Goal: Task Accomplishment & Management: Manage account settings

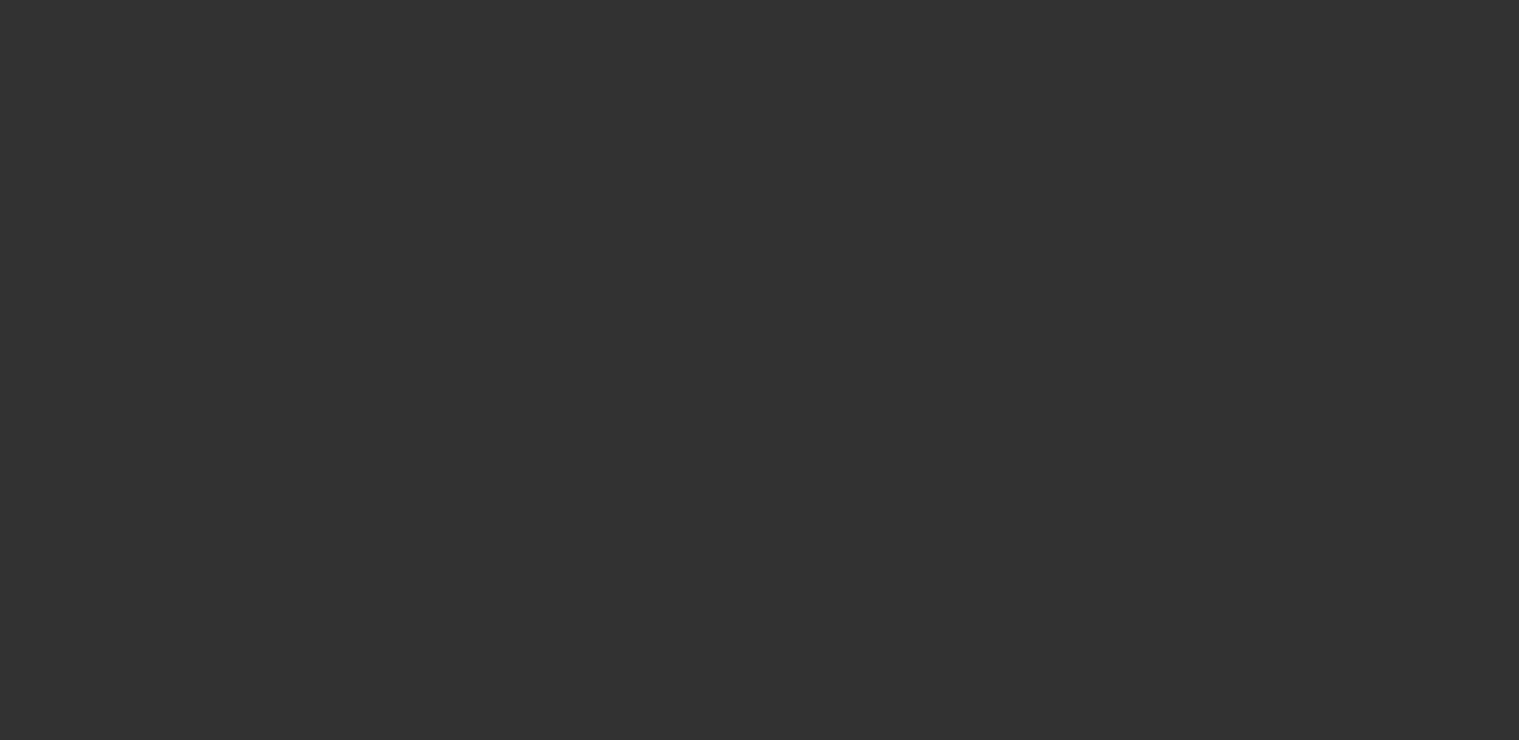
select select "0"
select select "2"
select select "0.1"
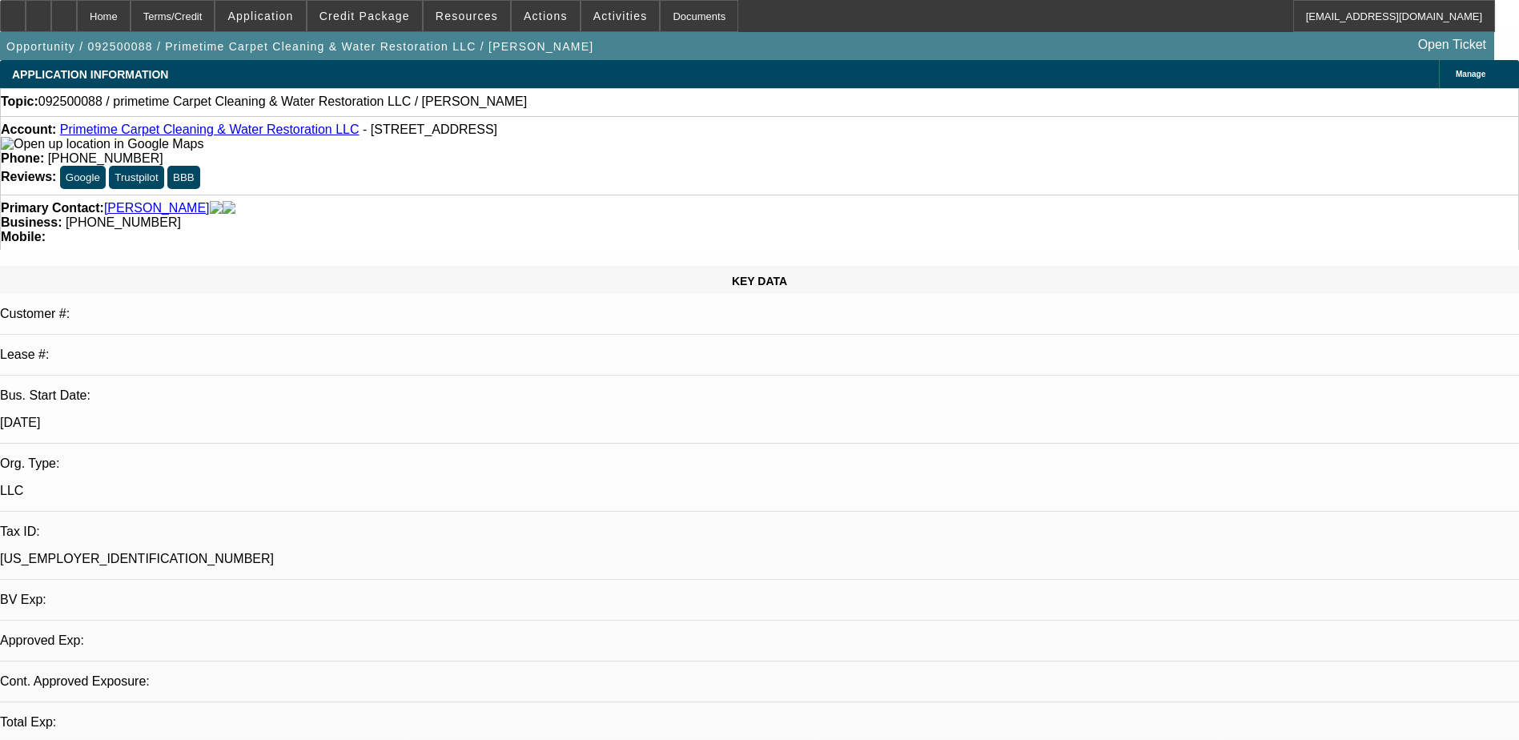
select select "1"
select select "2"
select select "4"
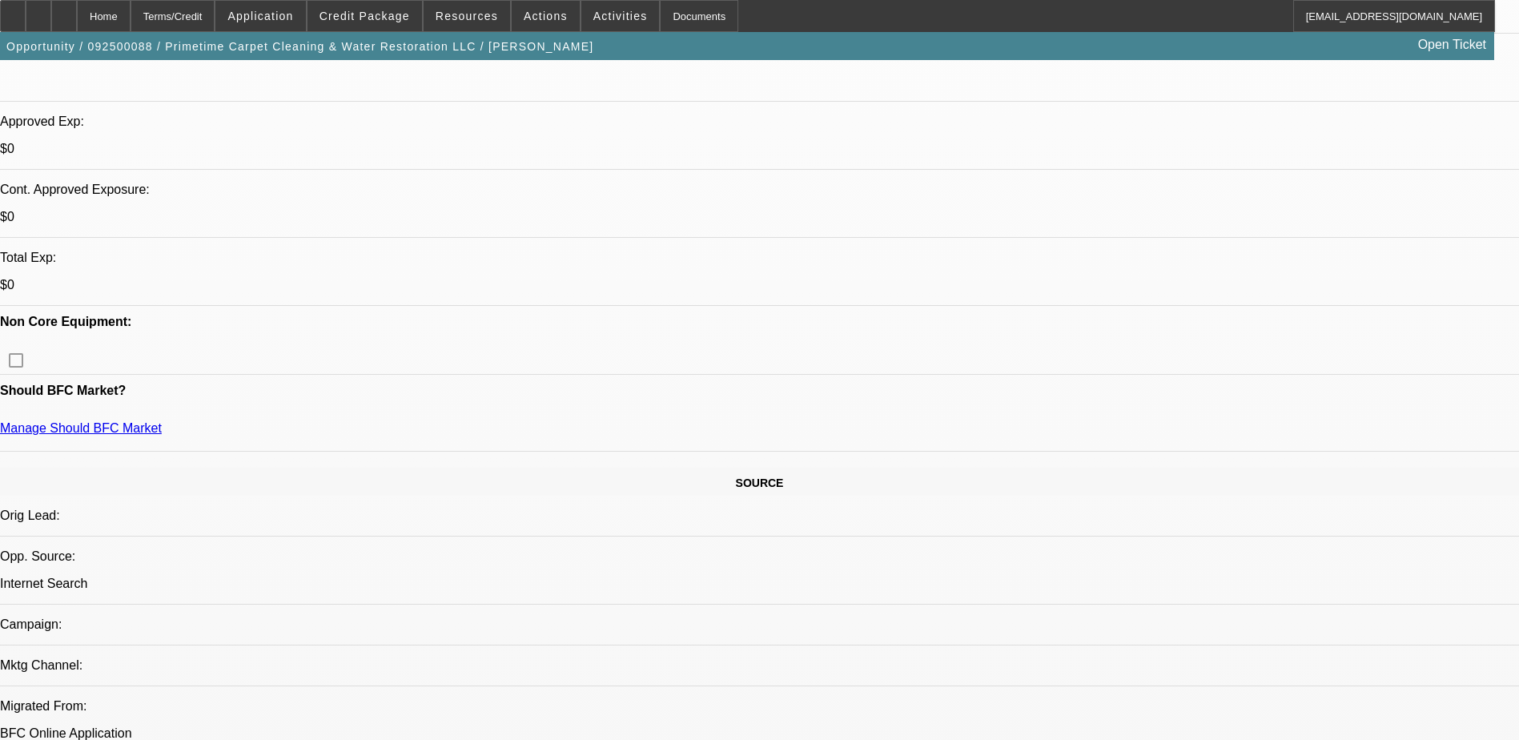
scroll to position [560, 0]
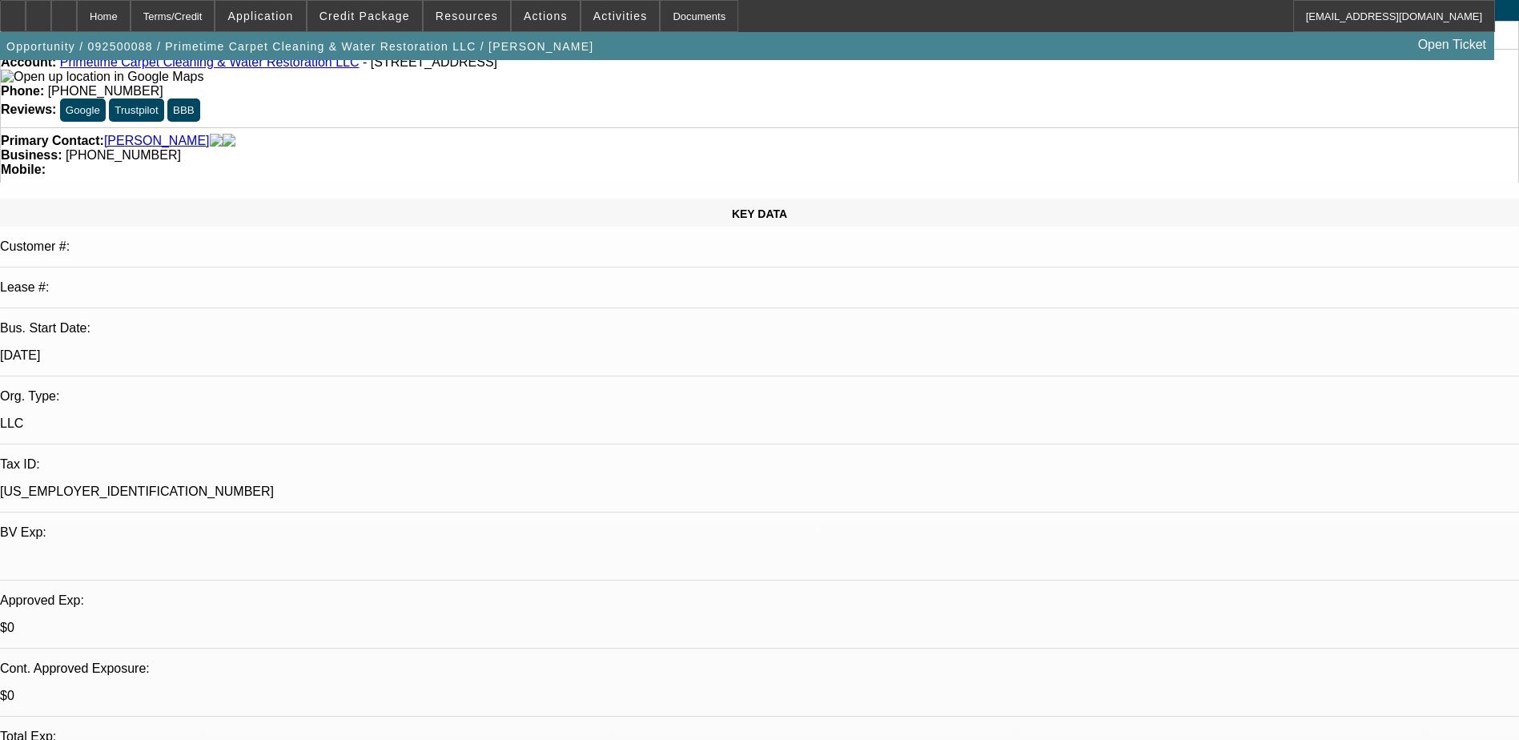
scroll to position [0, 0]
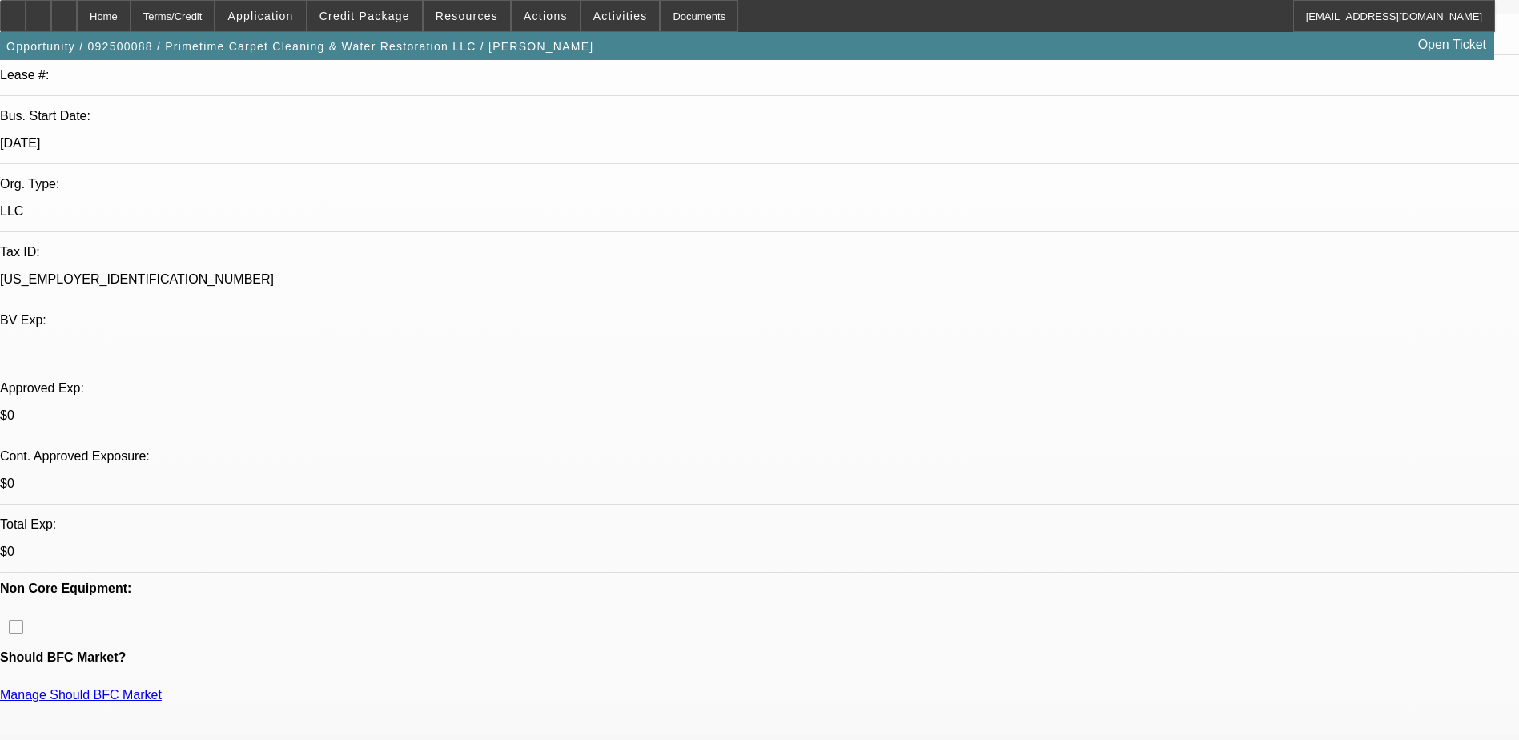
scroll to position [400, 0]
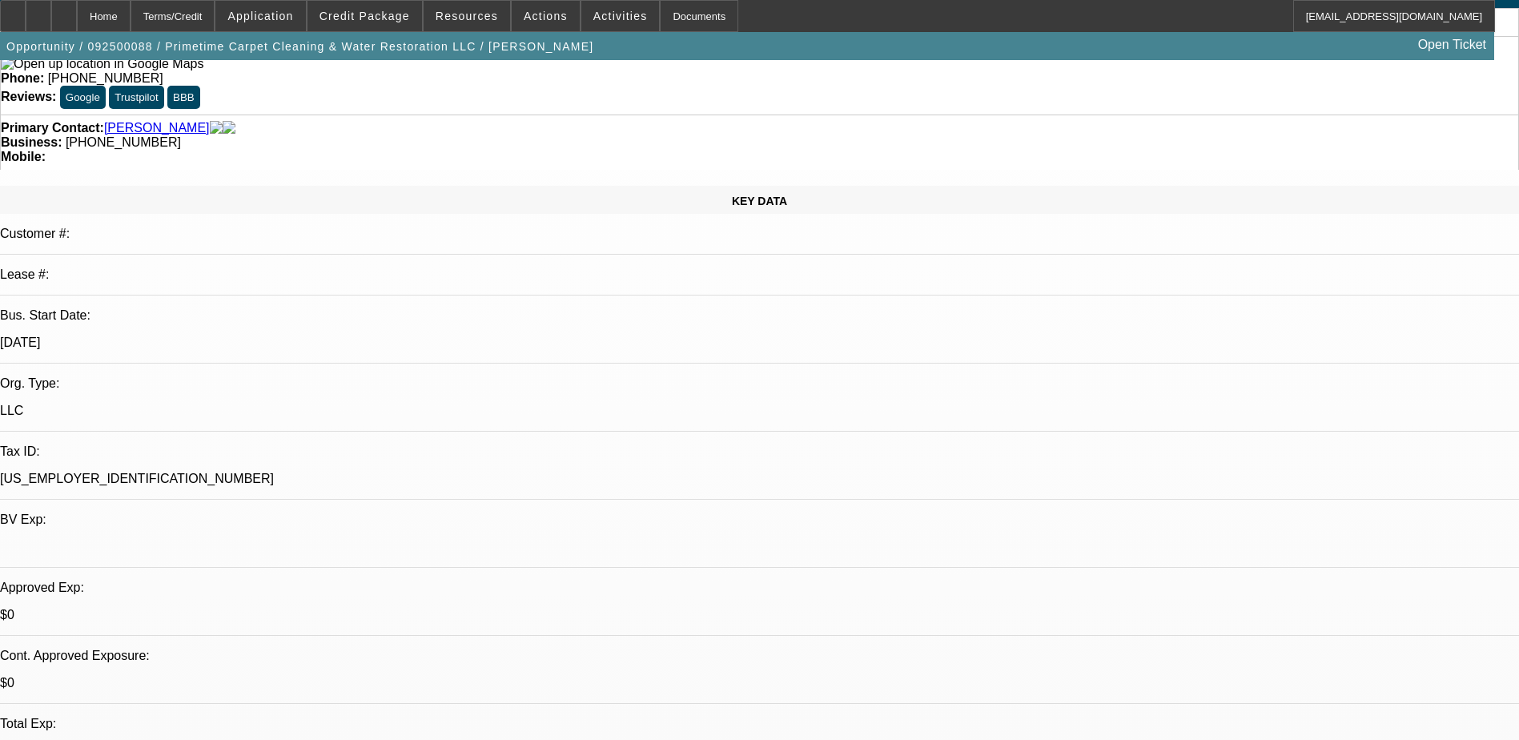
scroll to position [0, 0]
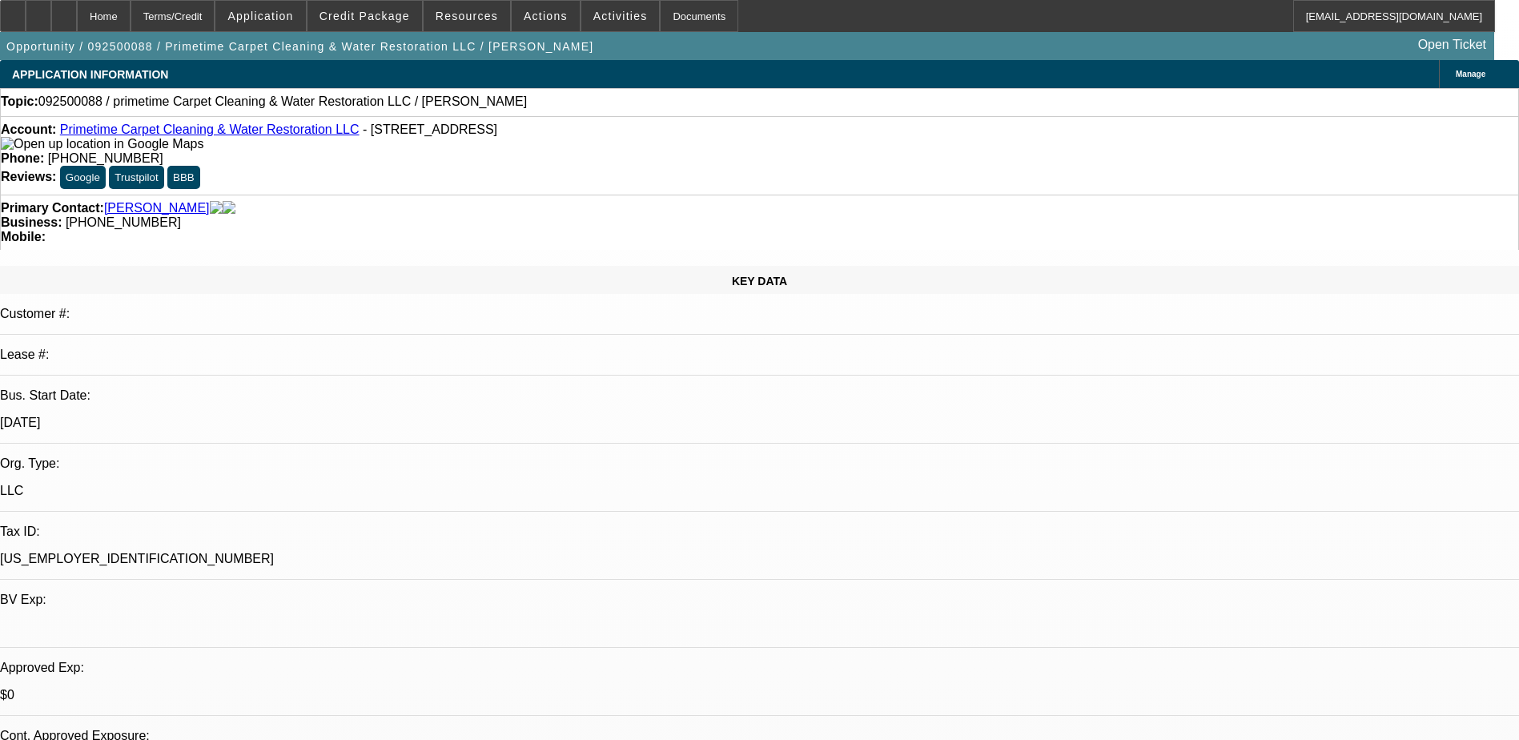
click at [106, 166] on button "Google" at bounding box center [83, 177] width 46 height 23
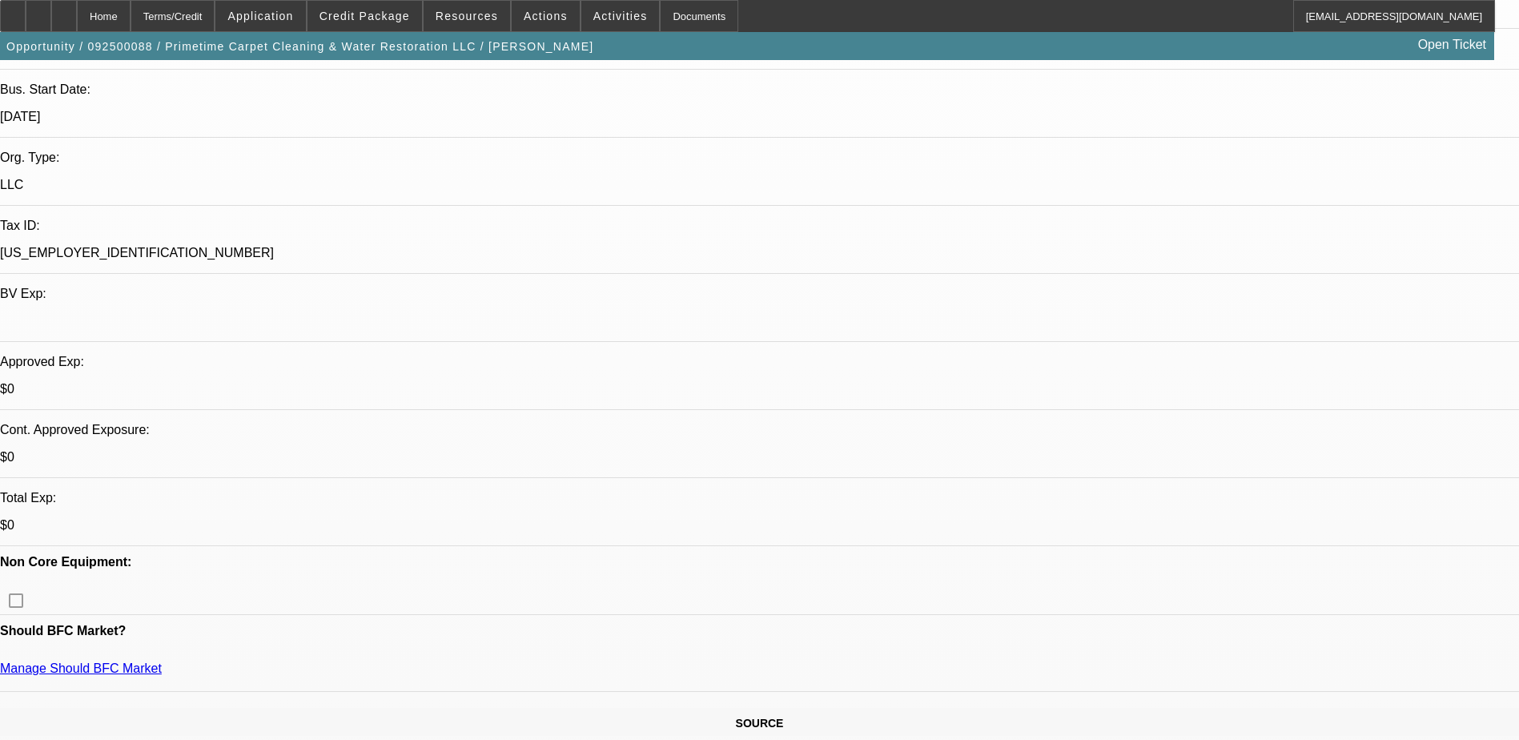
scroll to position [480, 0]
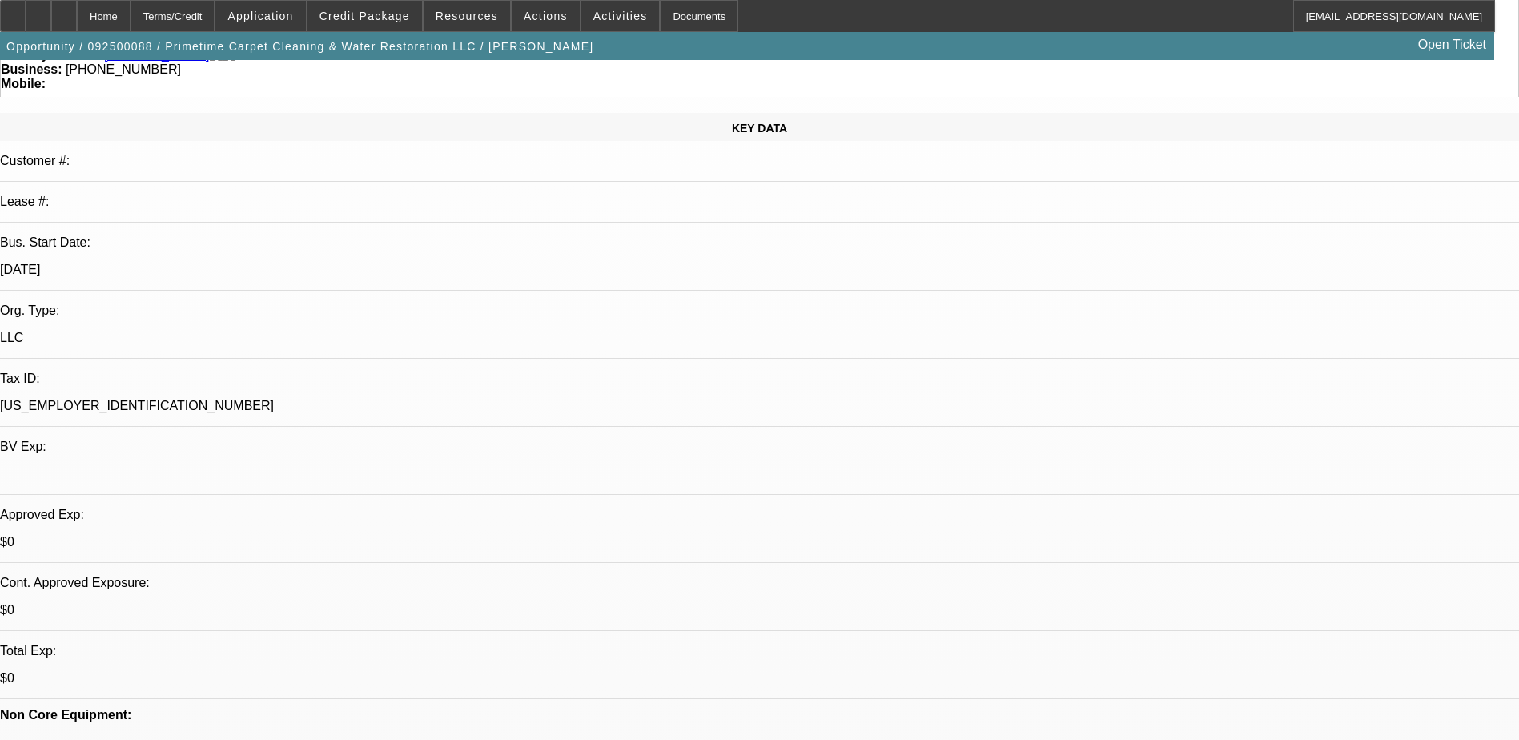
scroll to position [0, 0]
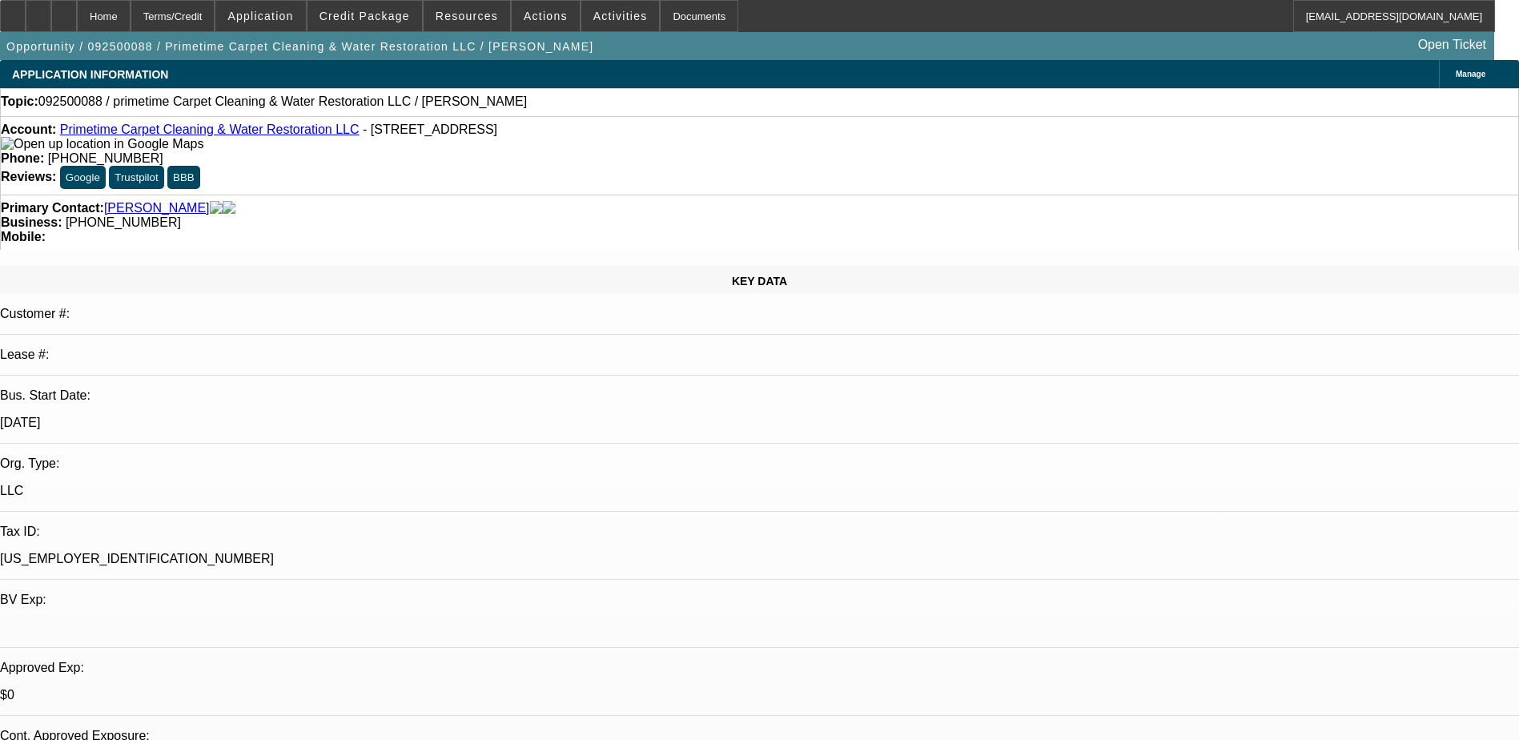
drag, startPoint x: 1095, startPoint y: 632, endPoint x: 971, endPoint y: 640, distance: 124.4
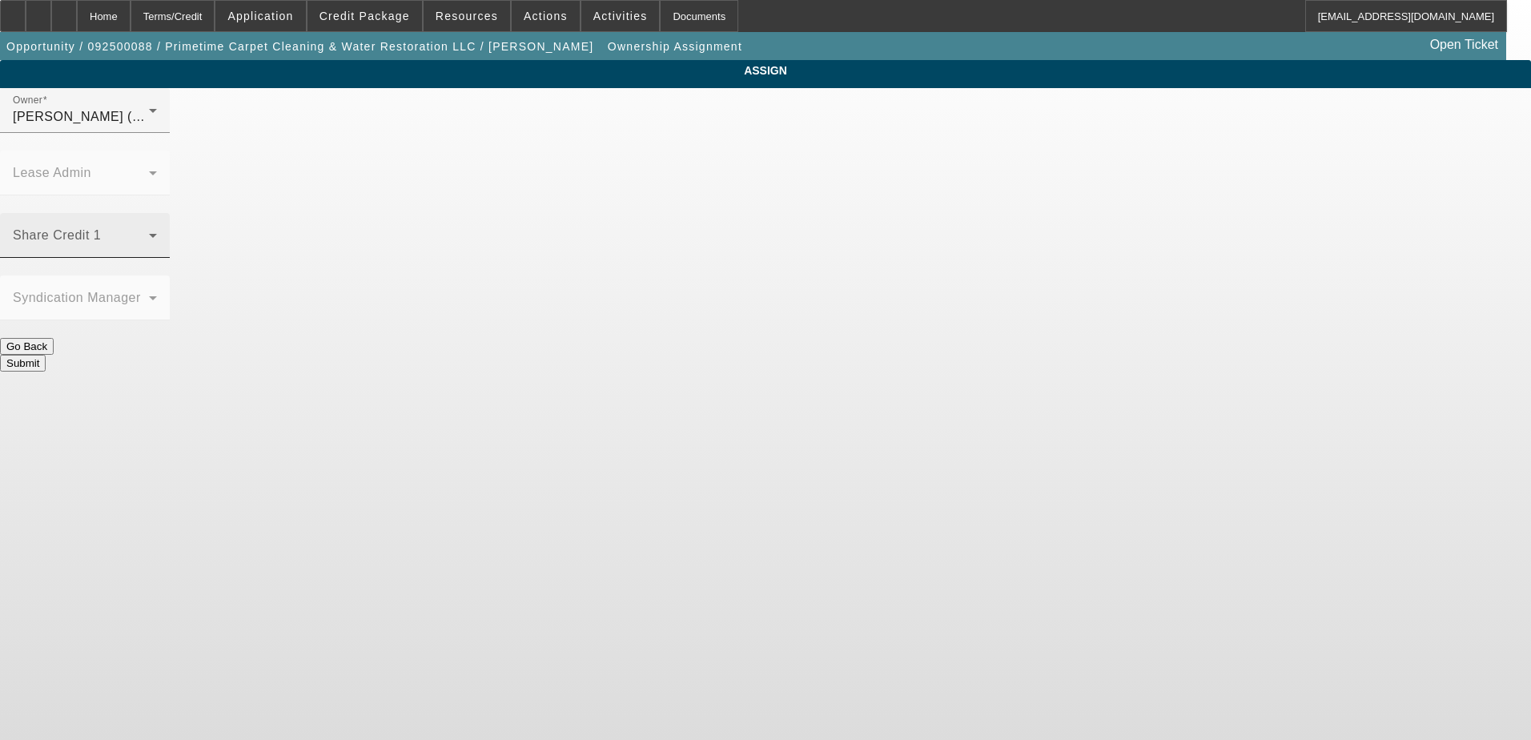
click at [157, 213] on div "Share Credit 1" at bounding box center [85, 235] width 144 height 45
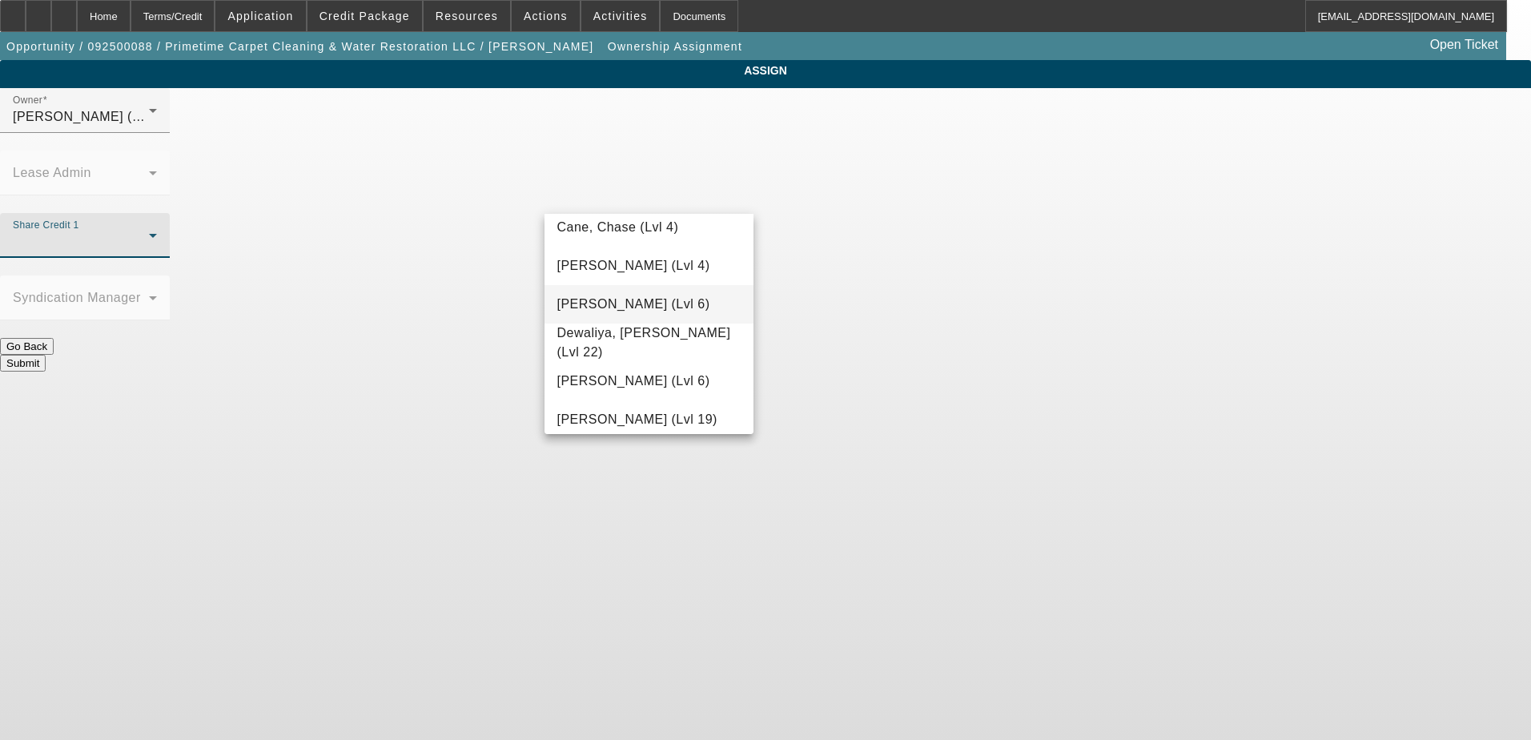
scroll to position [320, 0]
click at [678, 236] on mat-option "Cane, Chase (Lvl 4)" at bounding box center [649, 226] width 210 height 38
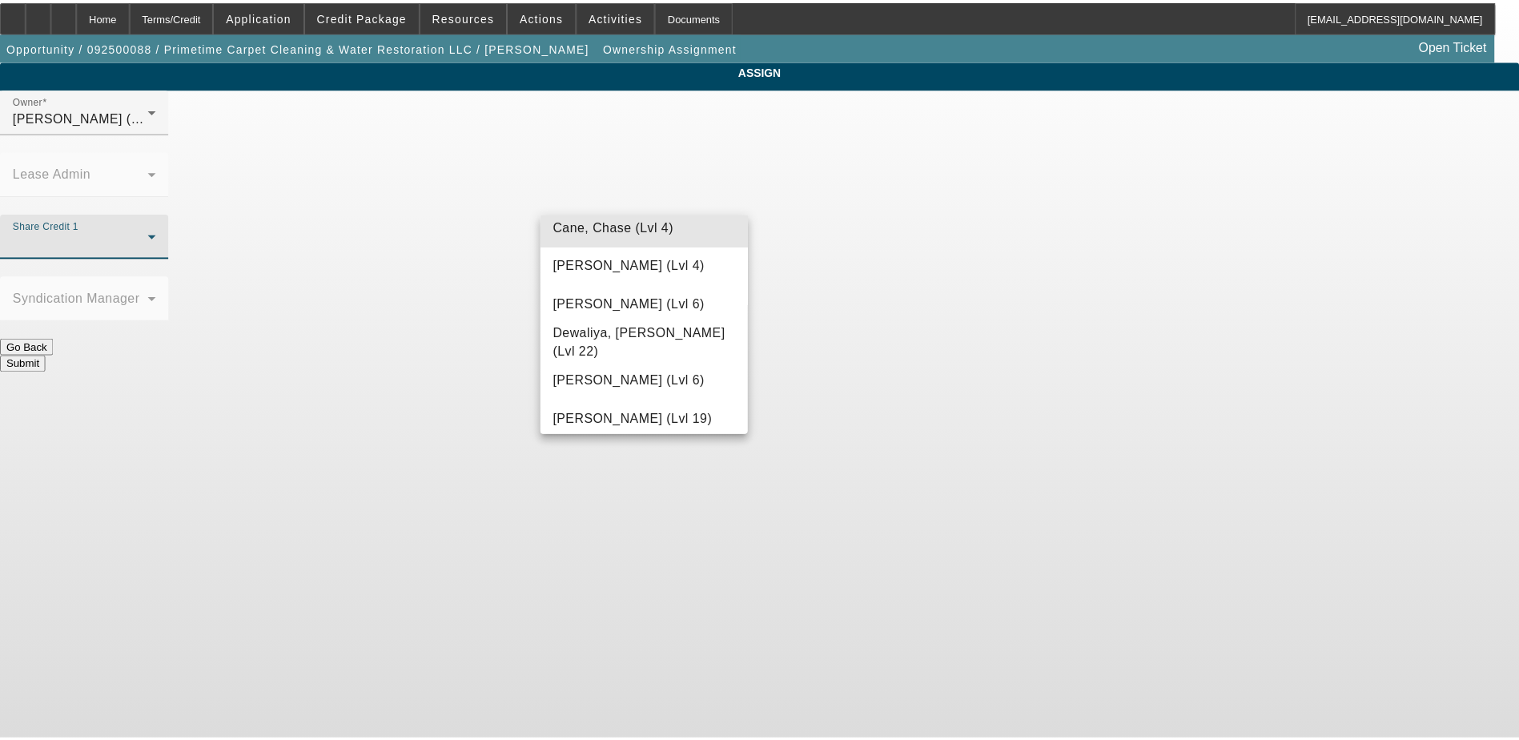
scroll to position [0, 0]
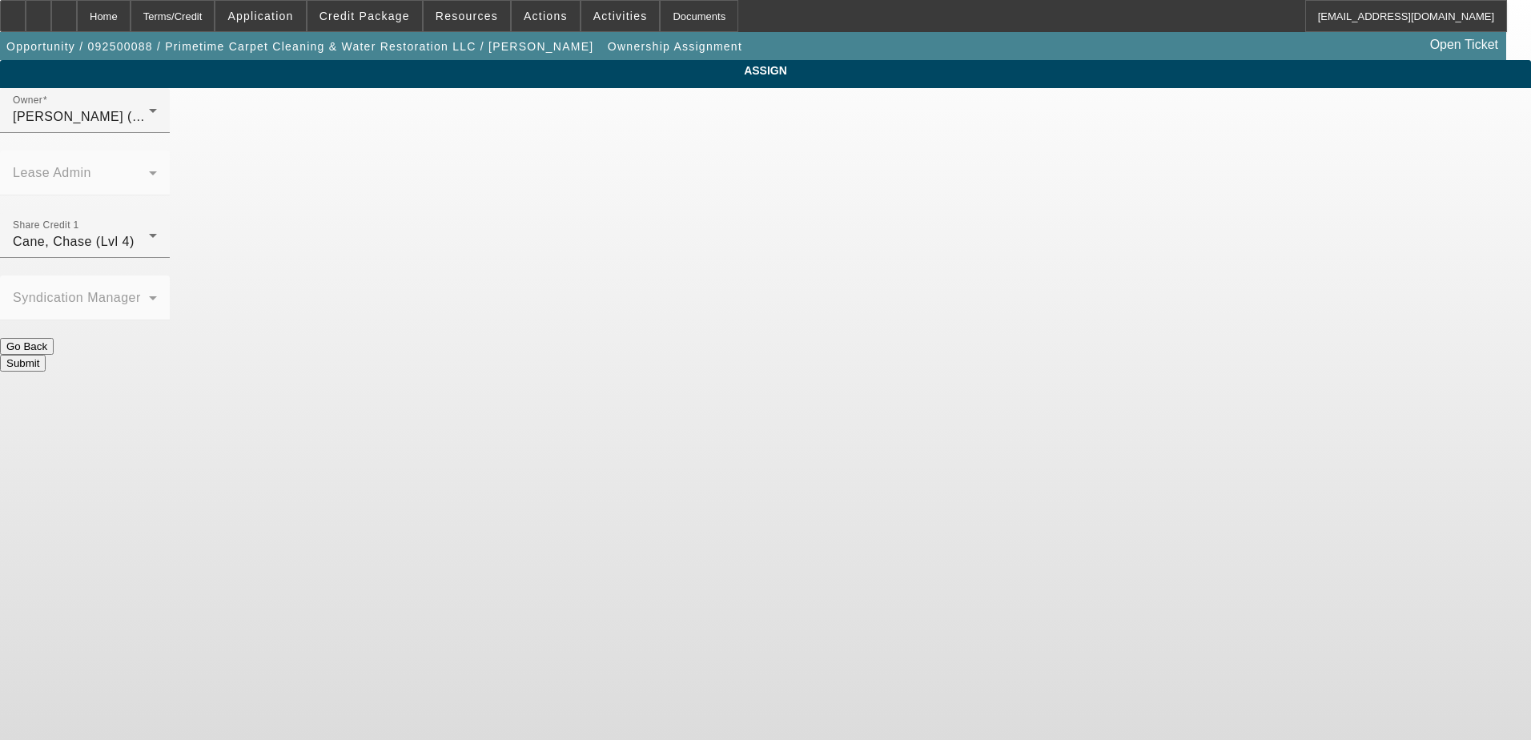
click at [46, 355] on button "Submit" at bounding box center [23, 363] width 46 height 17
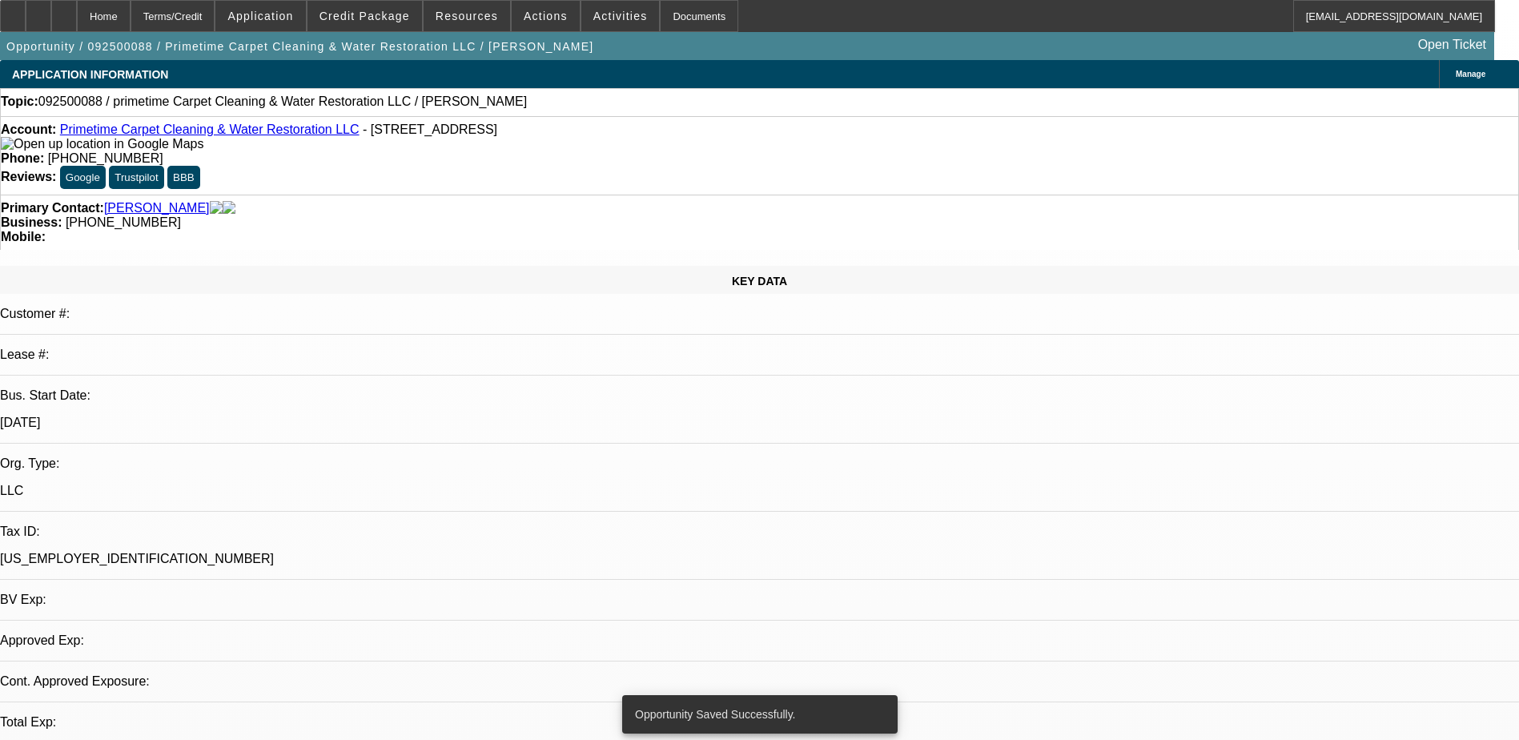
select select "0"
select select "2"
select select "0.1"
select select "4"
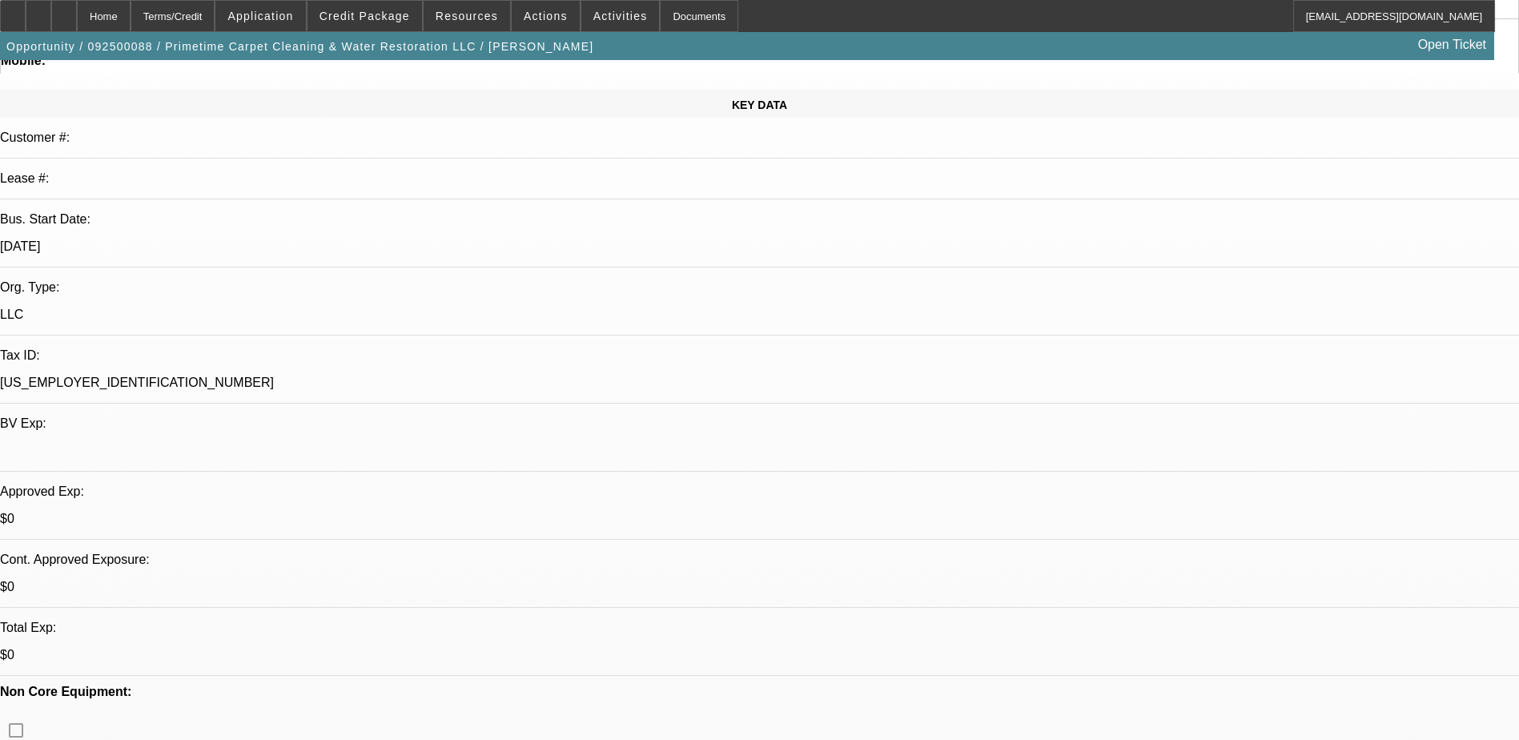
scroll to position [400, 0]
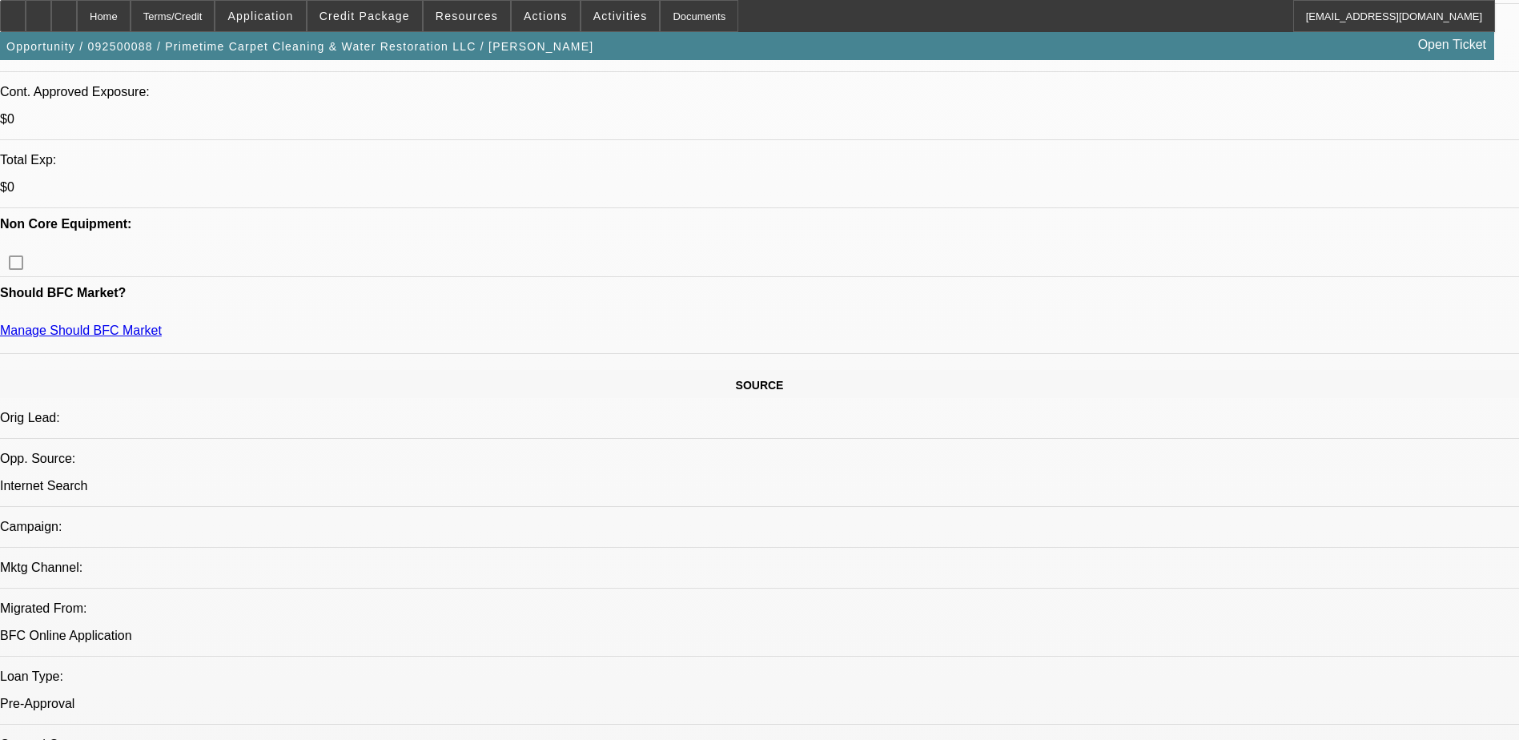
scroll to position [641, 0]
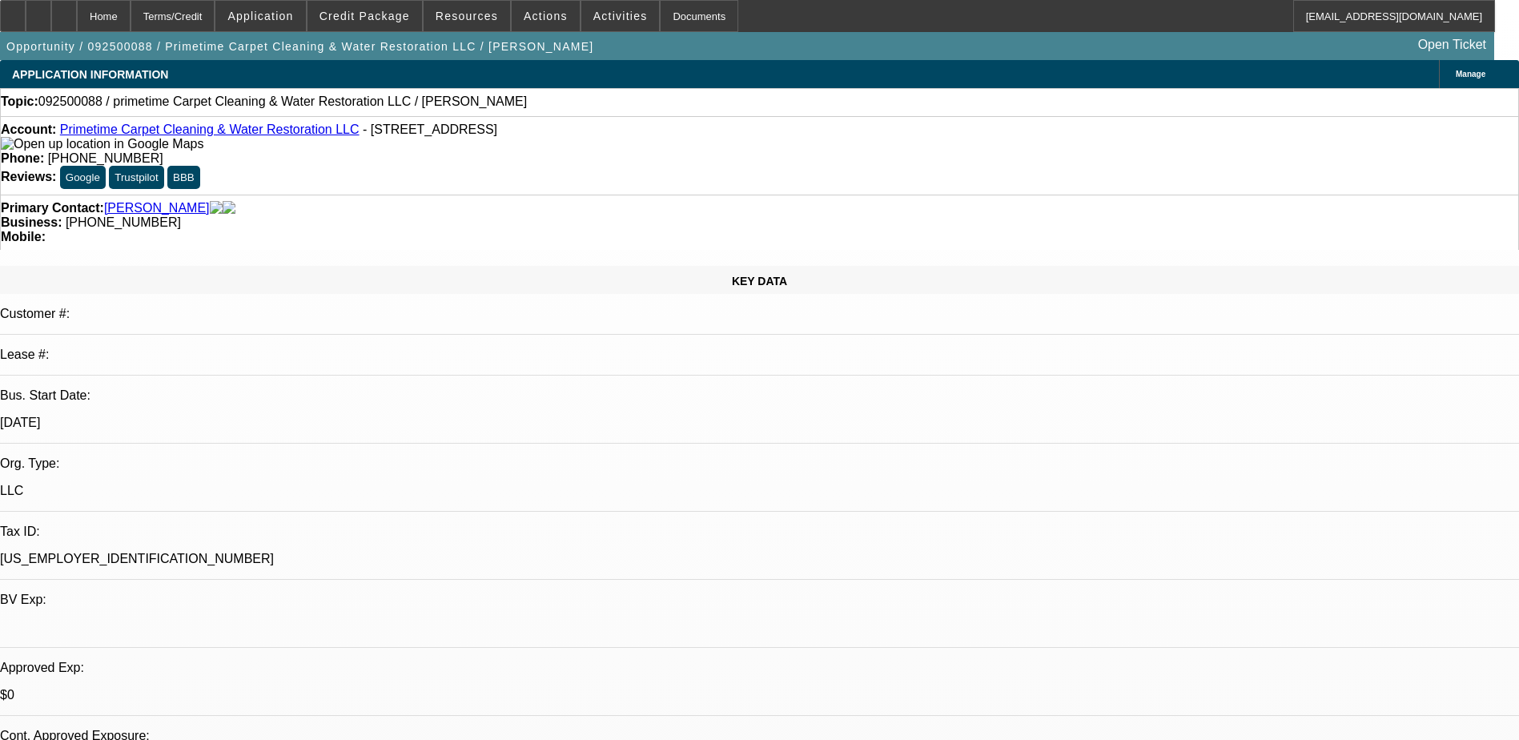
select select "0"
select select "2"
select select "0.1"
select select "1"
select select "2"
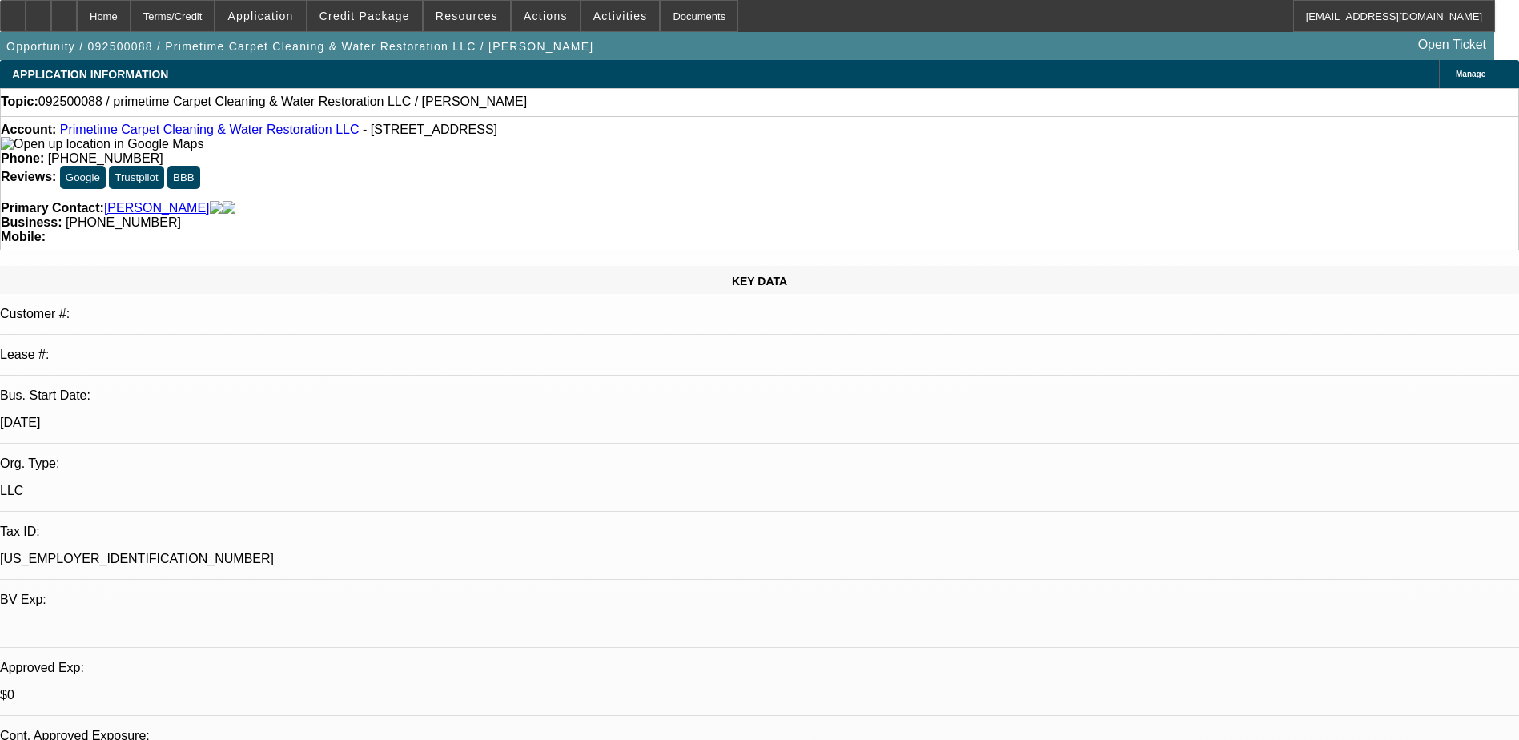
select select "4"
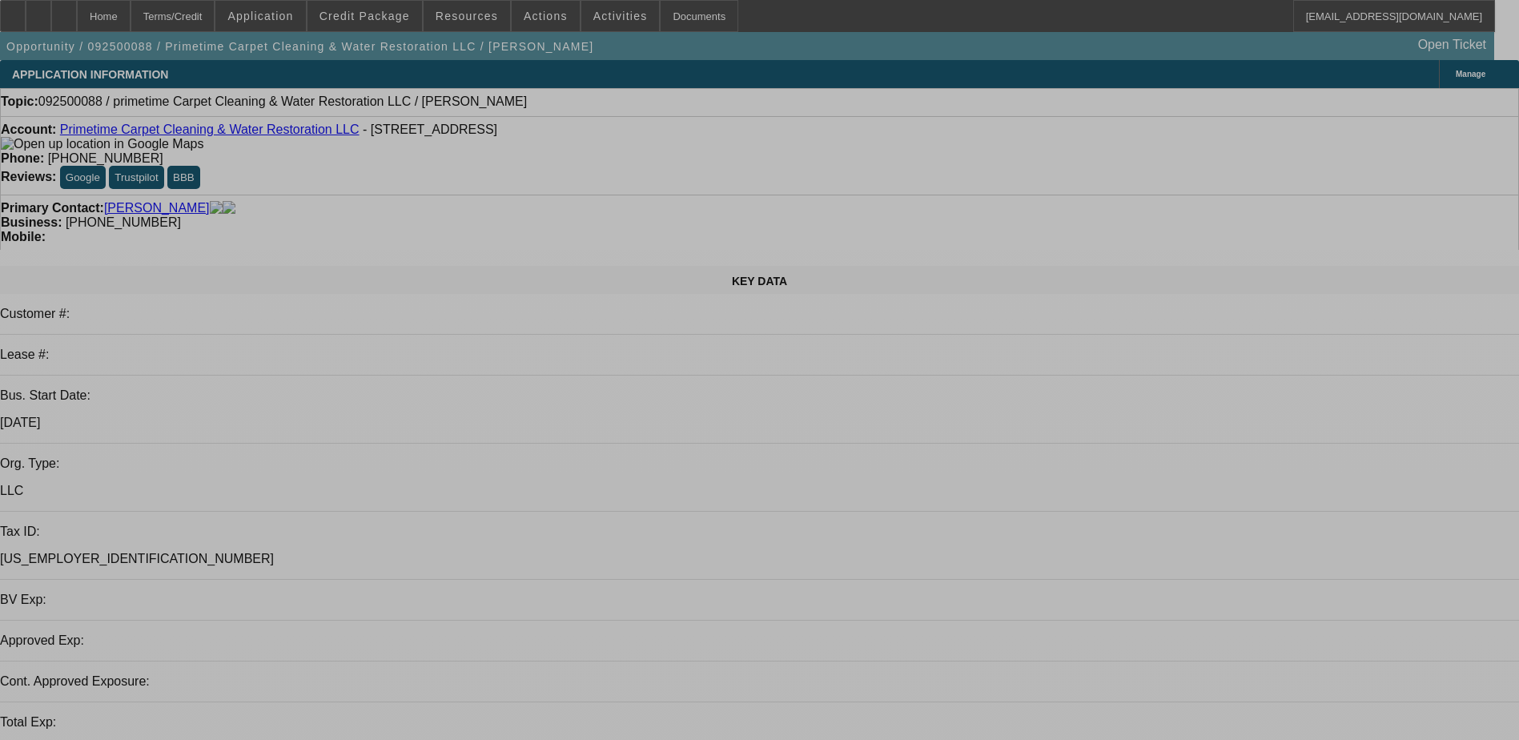
select select "0"
select select "2"
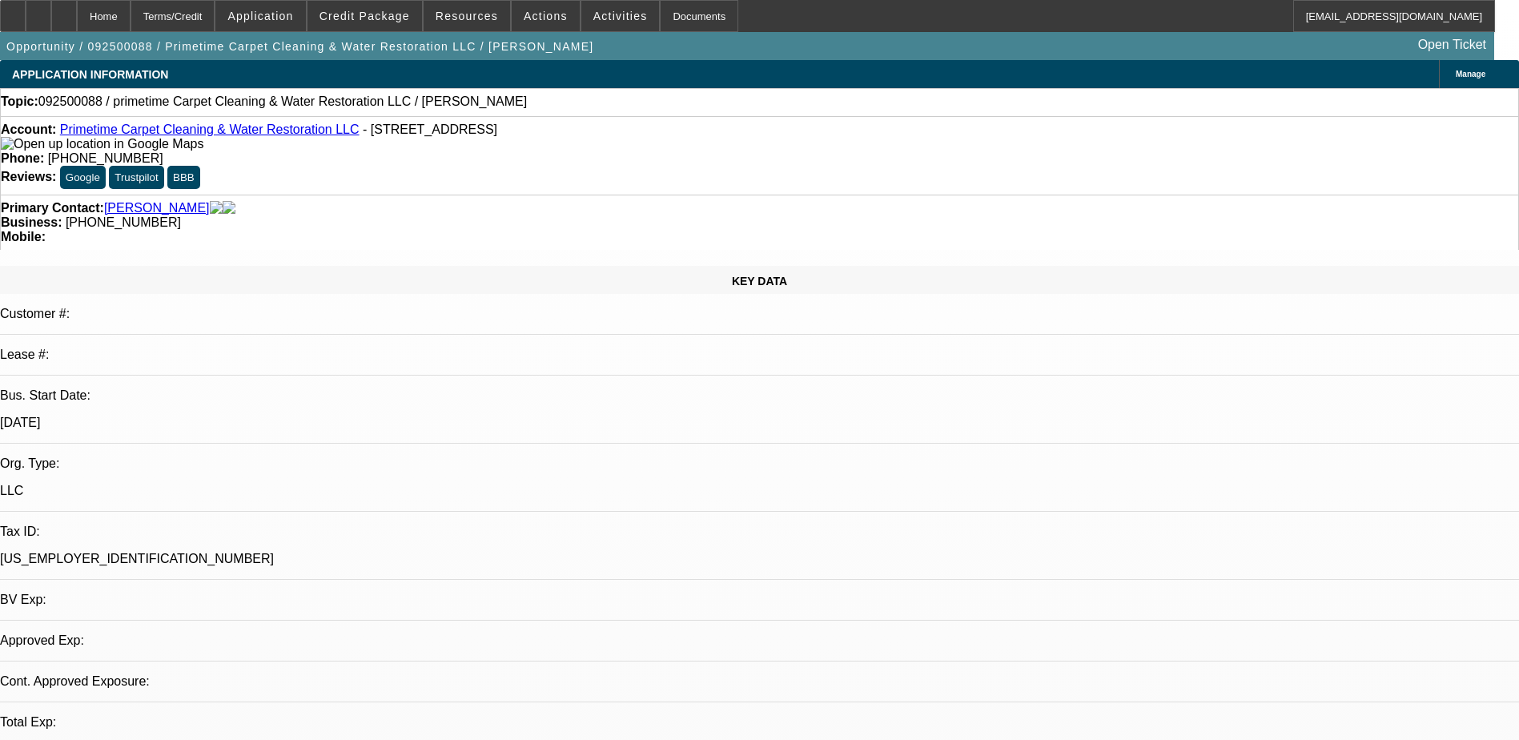
select select "0.1"
select select "1"
select select "2"
select select "4"
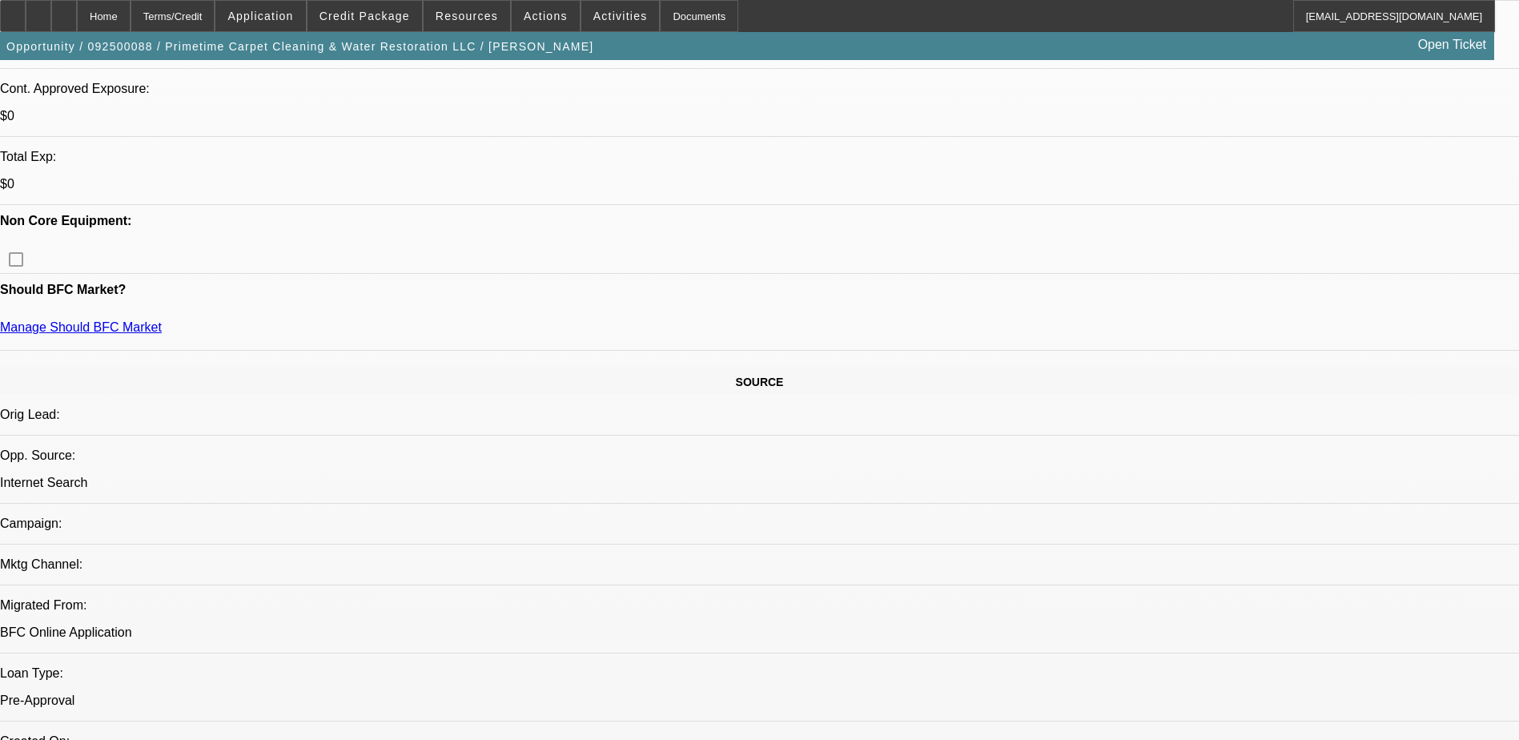
scroll to position [641, 0]
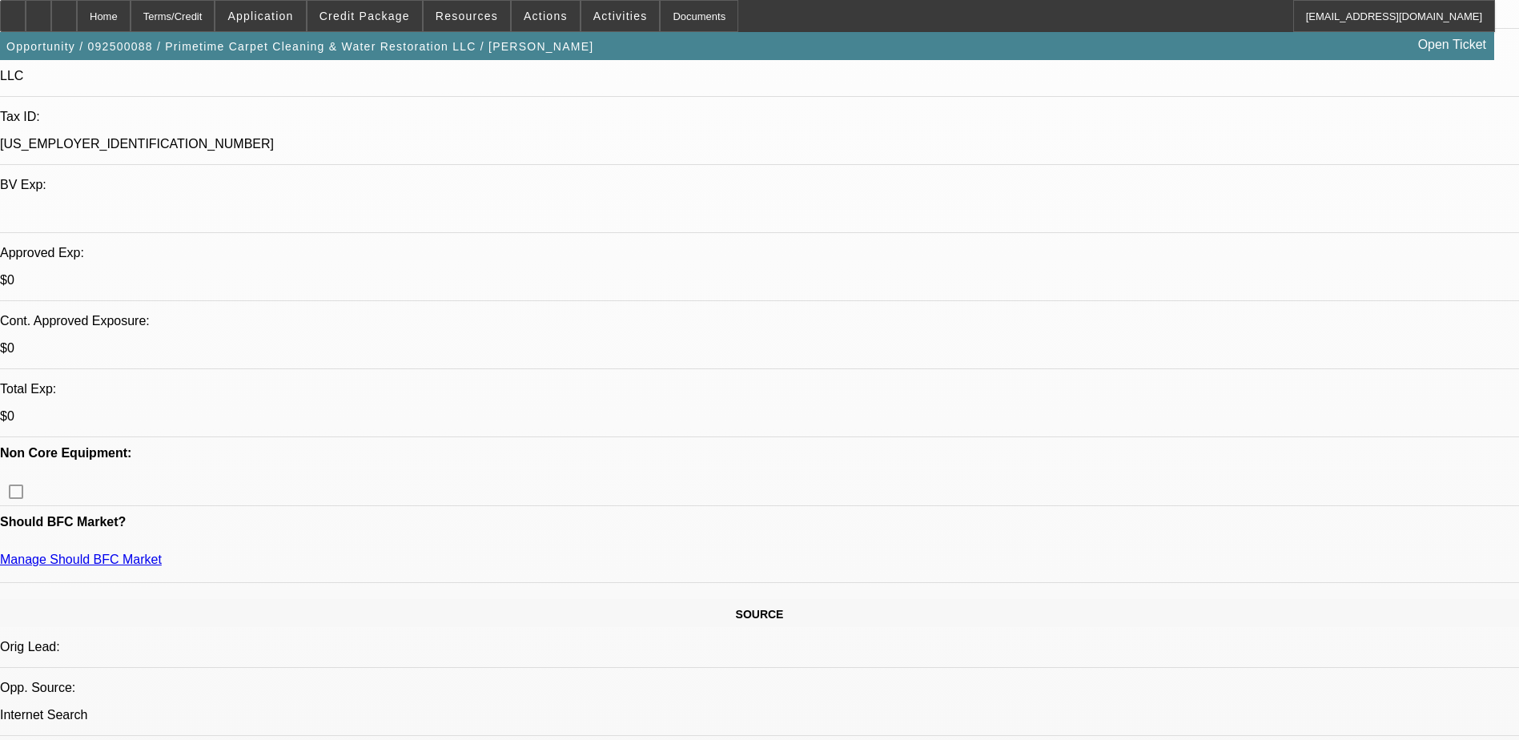
scroll to position [560, 0]
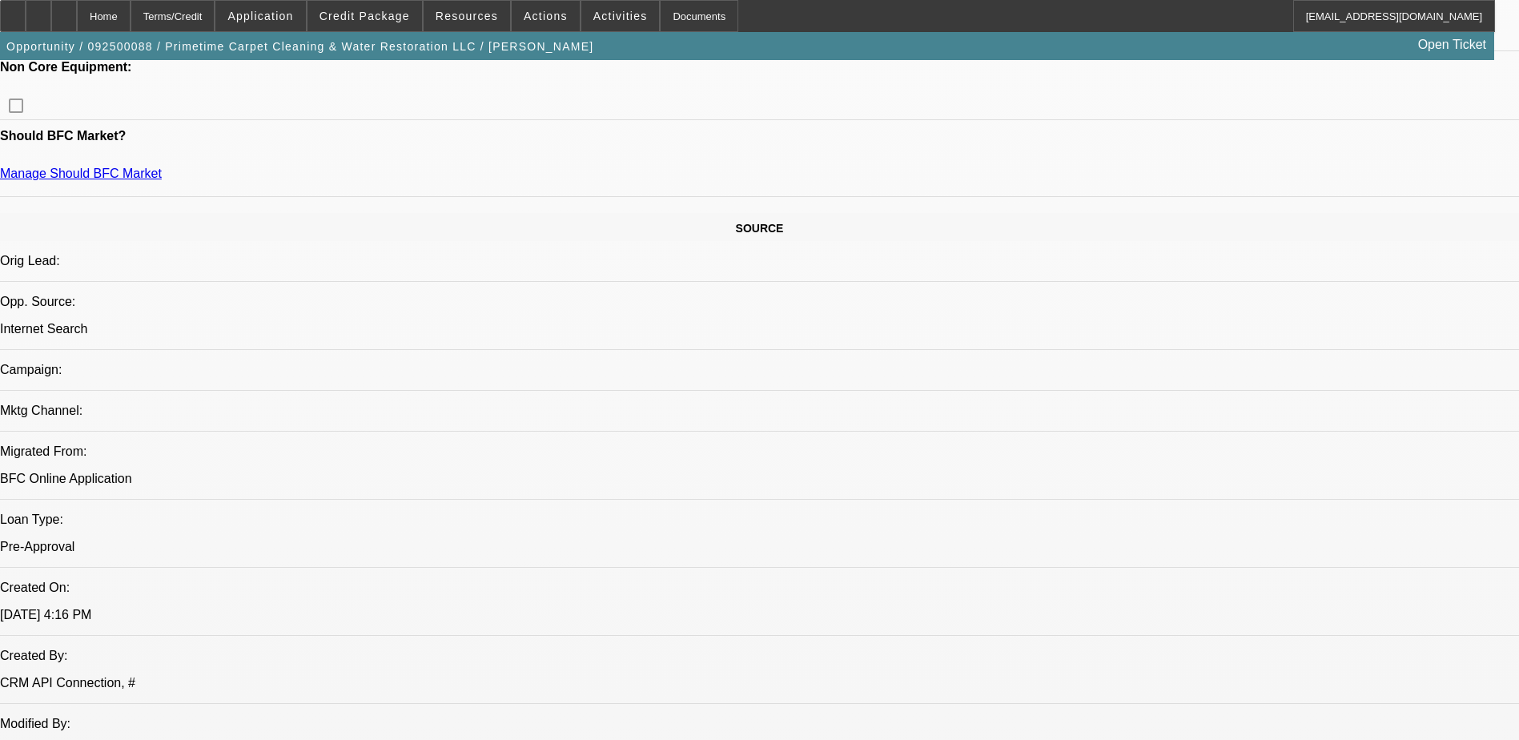
scroll to position [480, 0]
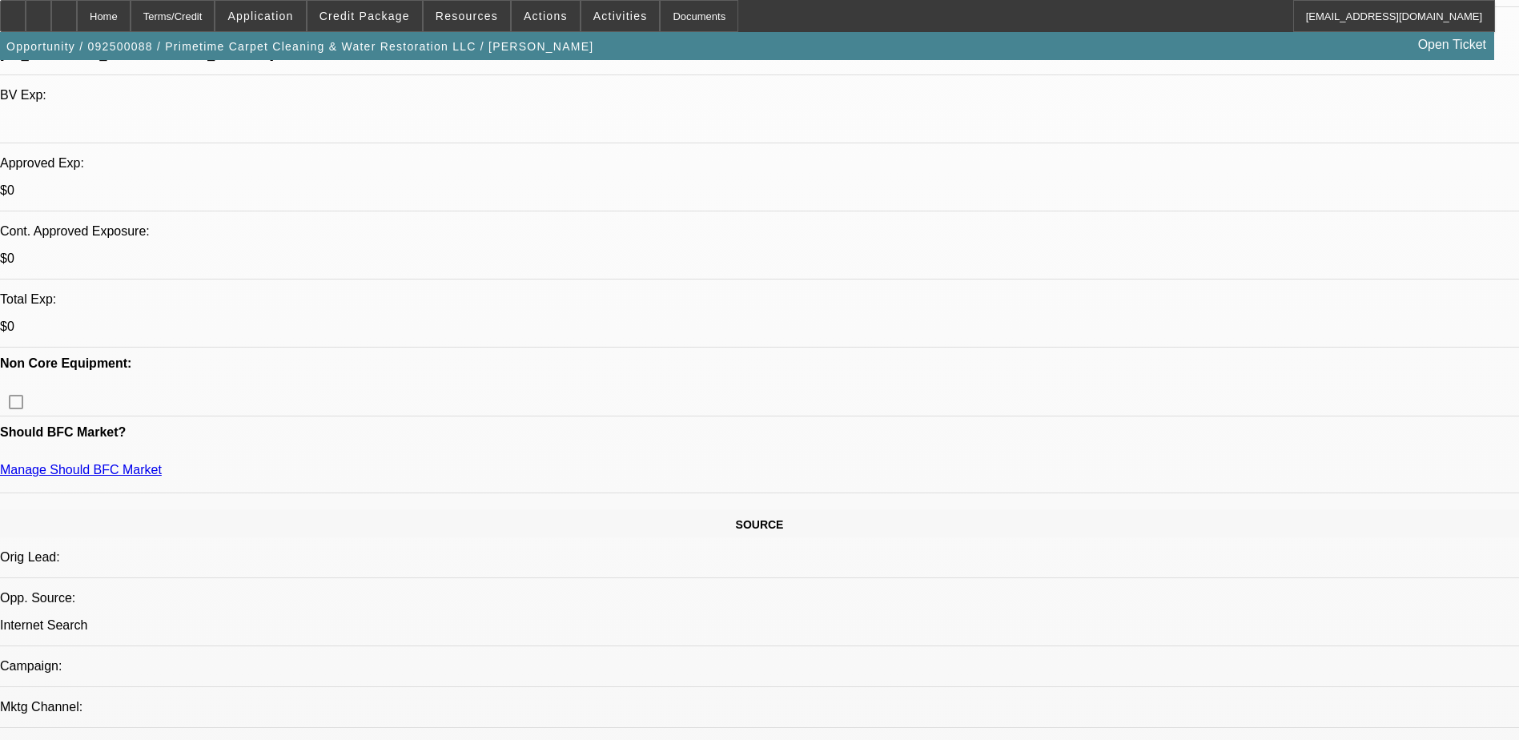
scroll to position [400, 0]
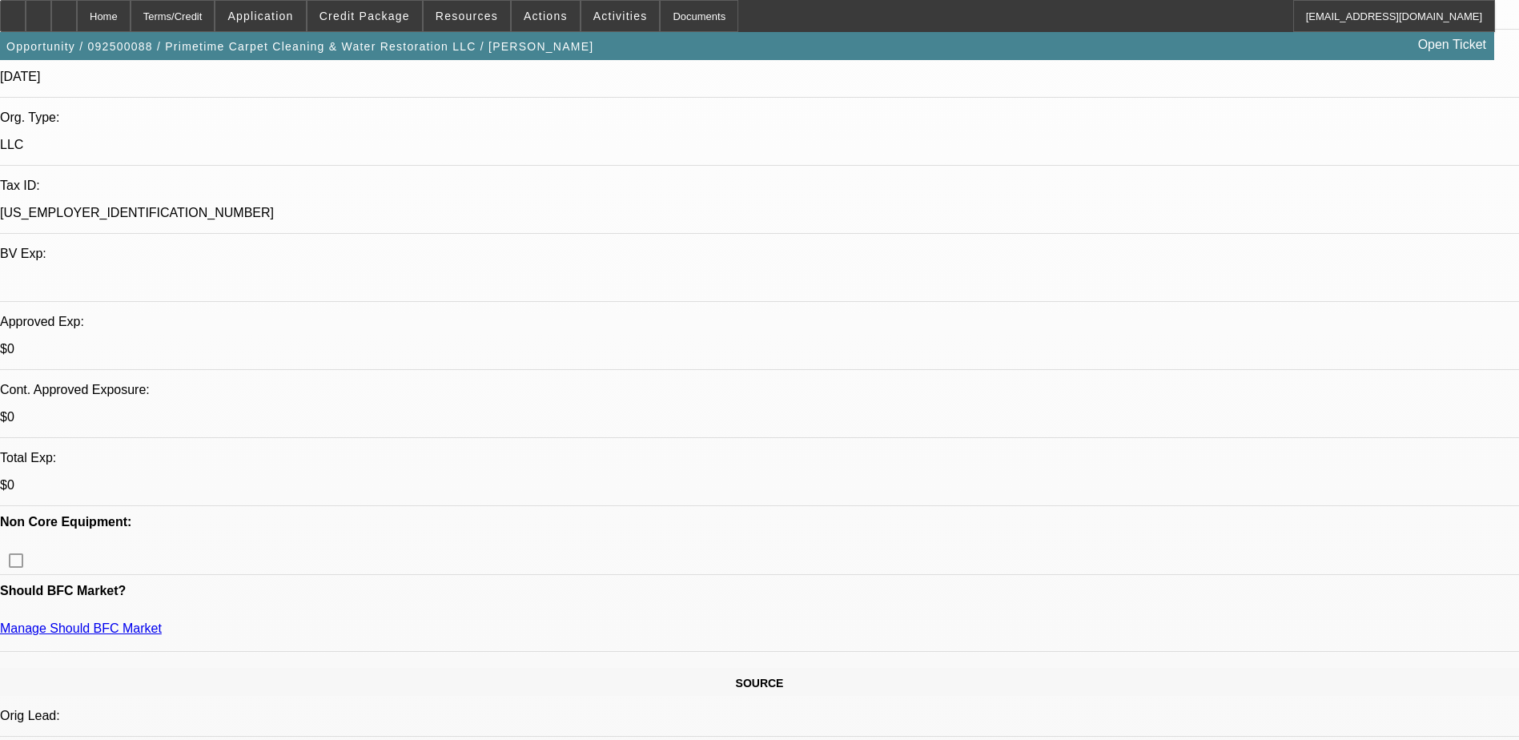
scroll to position [320, 0]
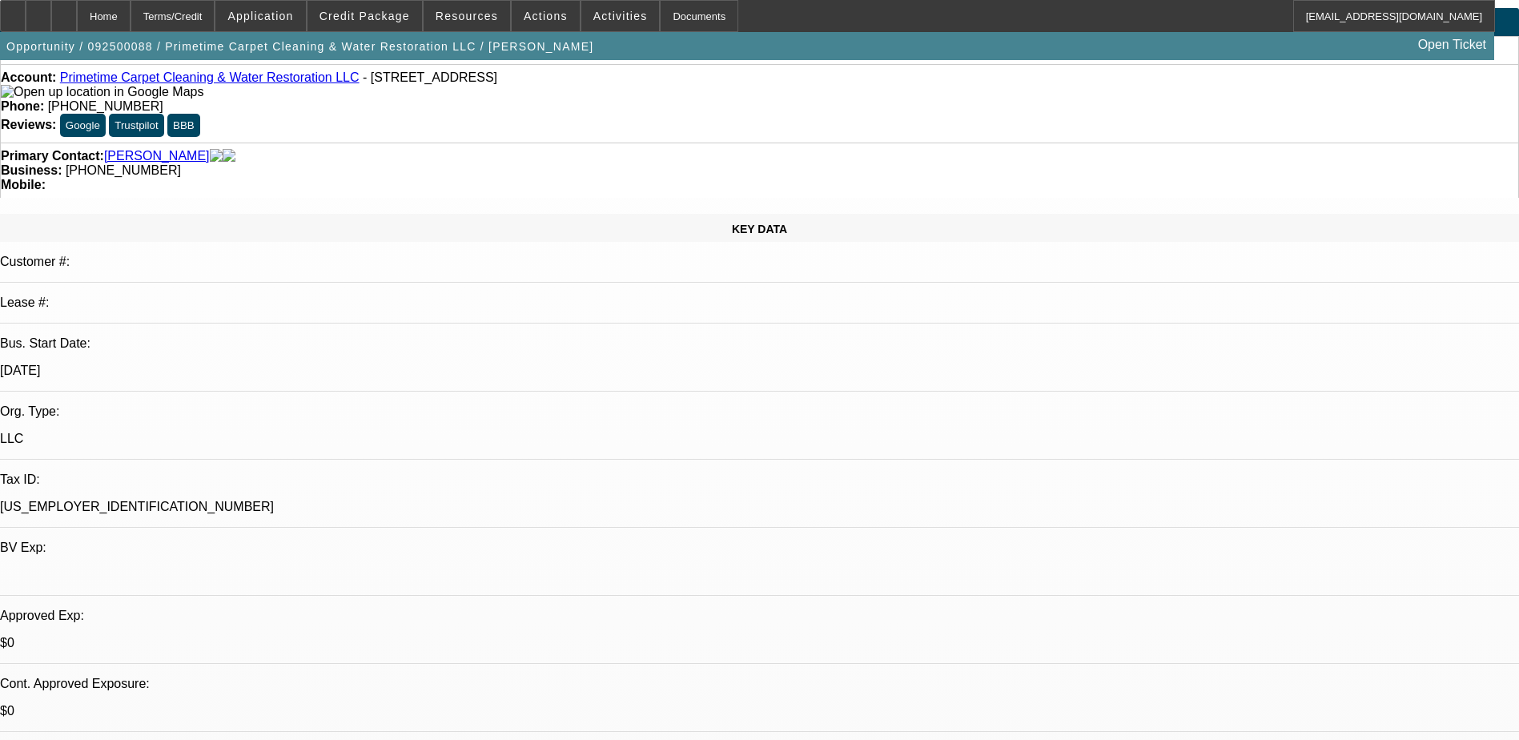
scroll to position [80, 0]
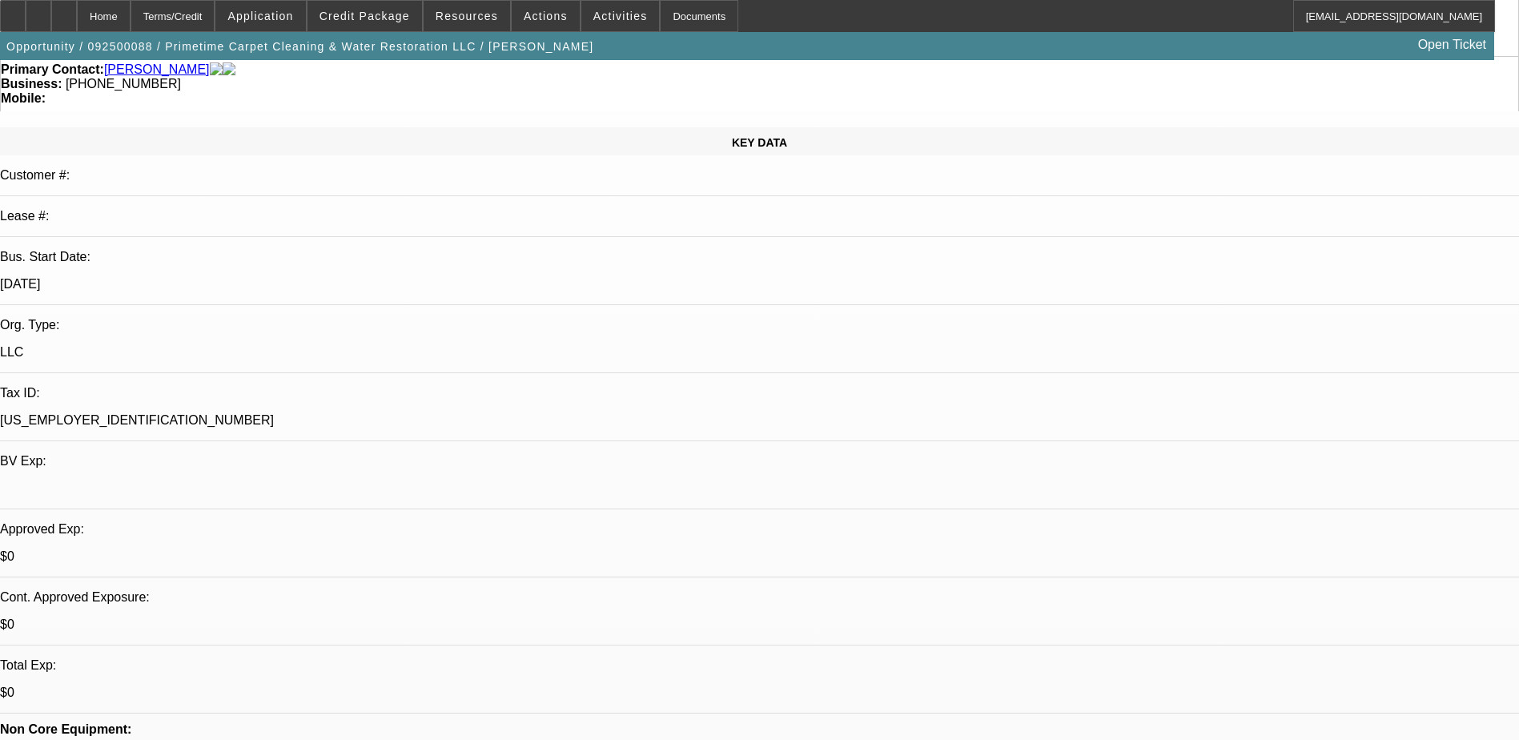
scroll to position [320, 0]
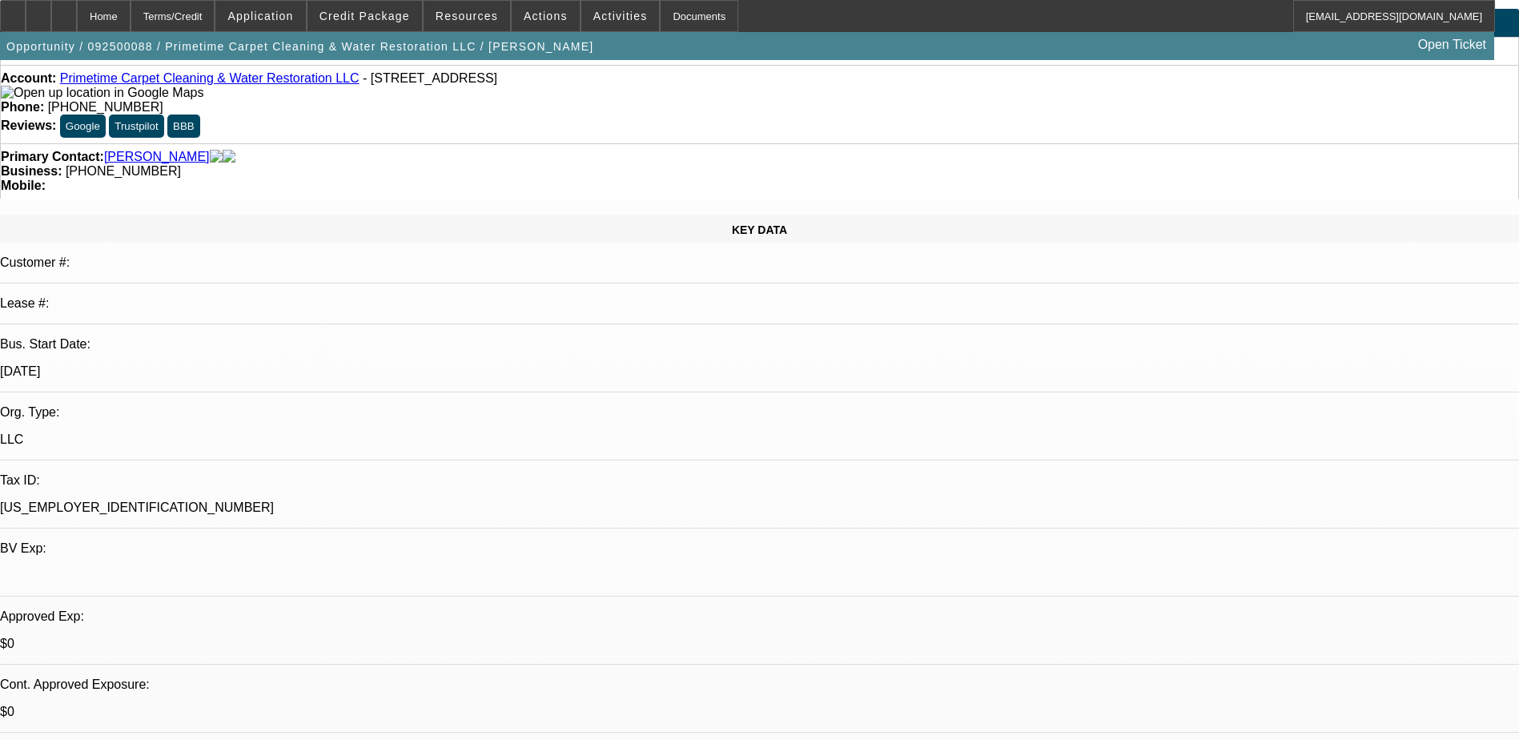
scroll to position [0, 0]
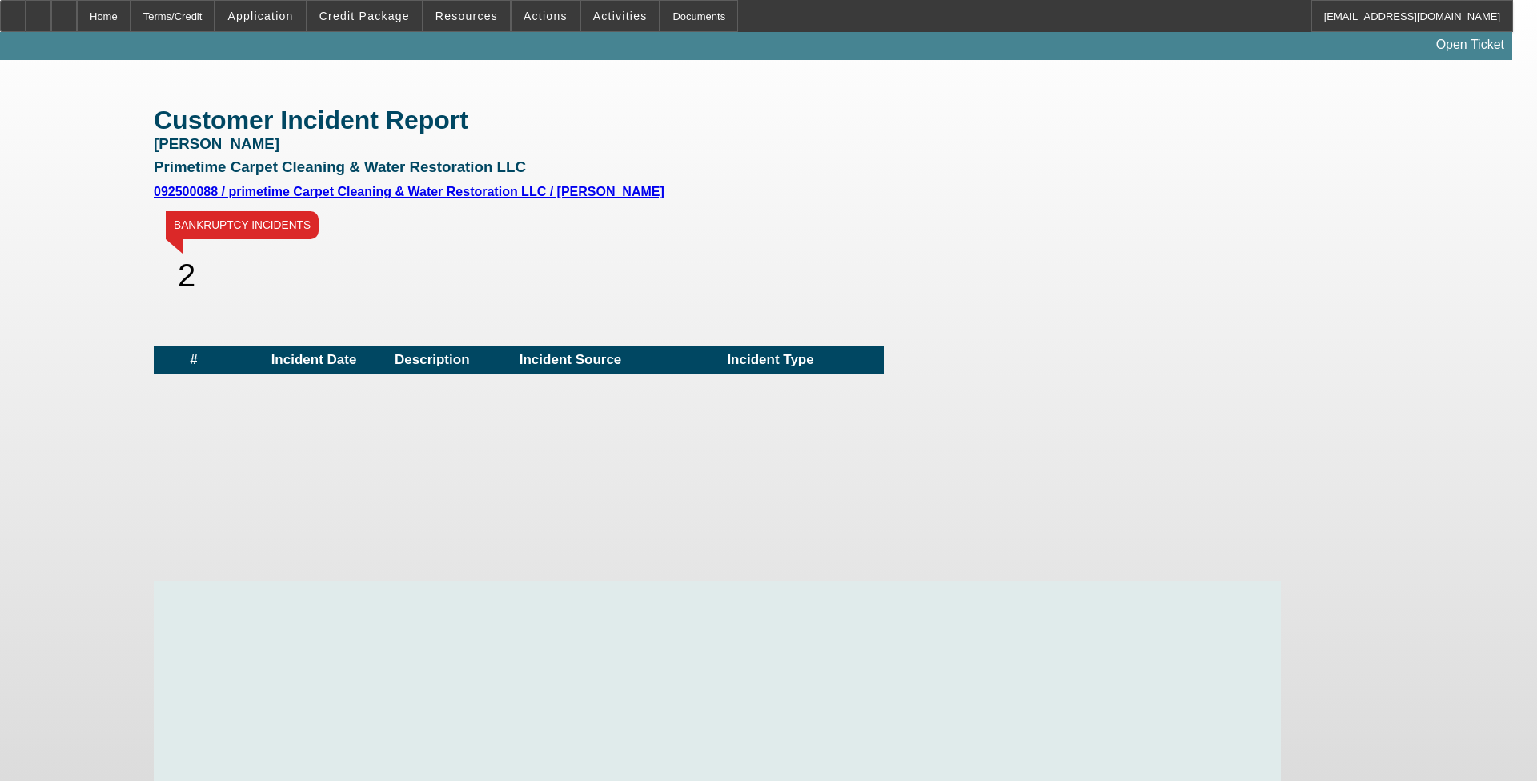
scroll to position [641, 0]
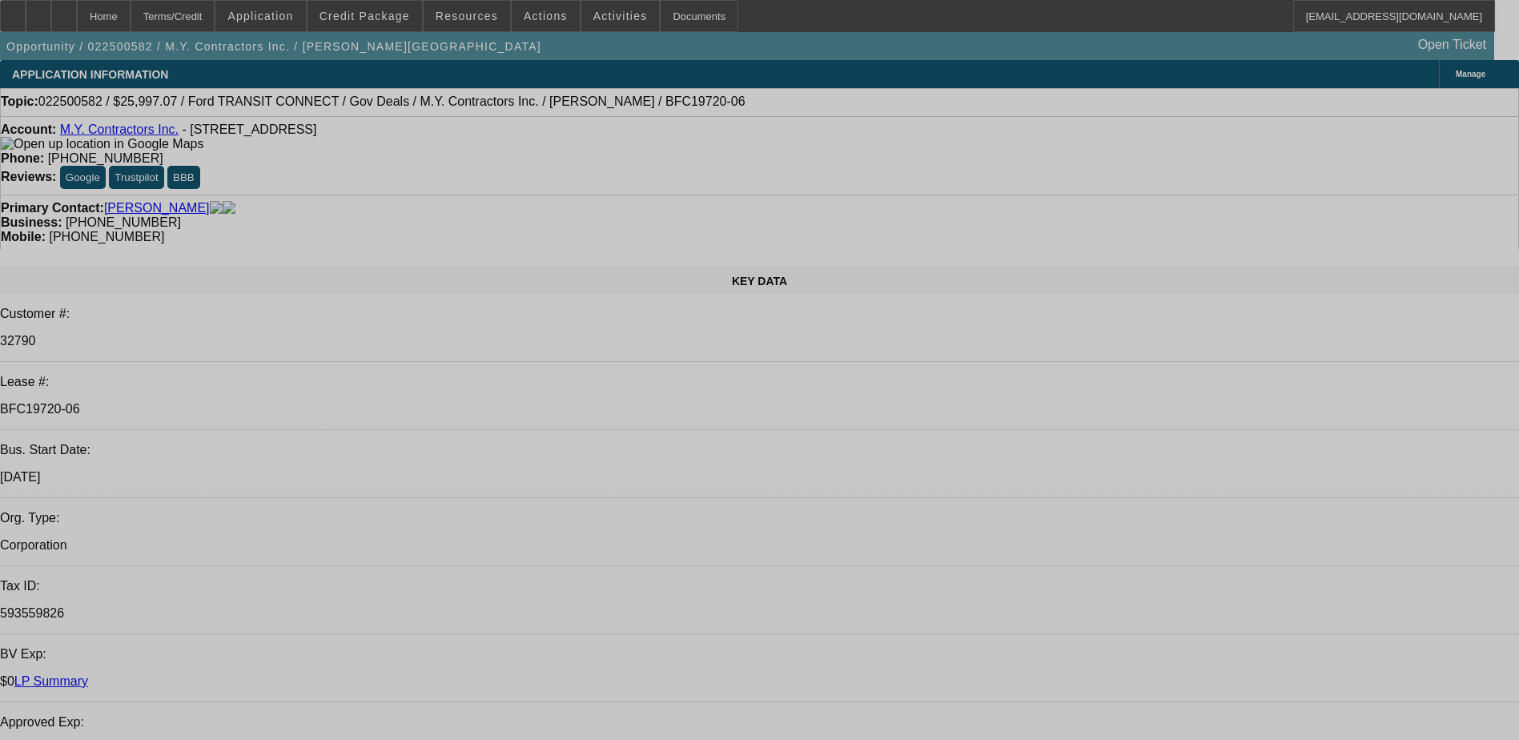
select select "0"
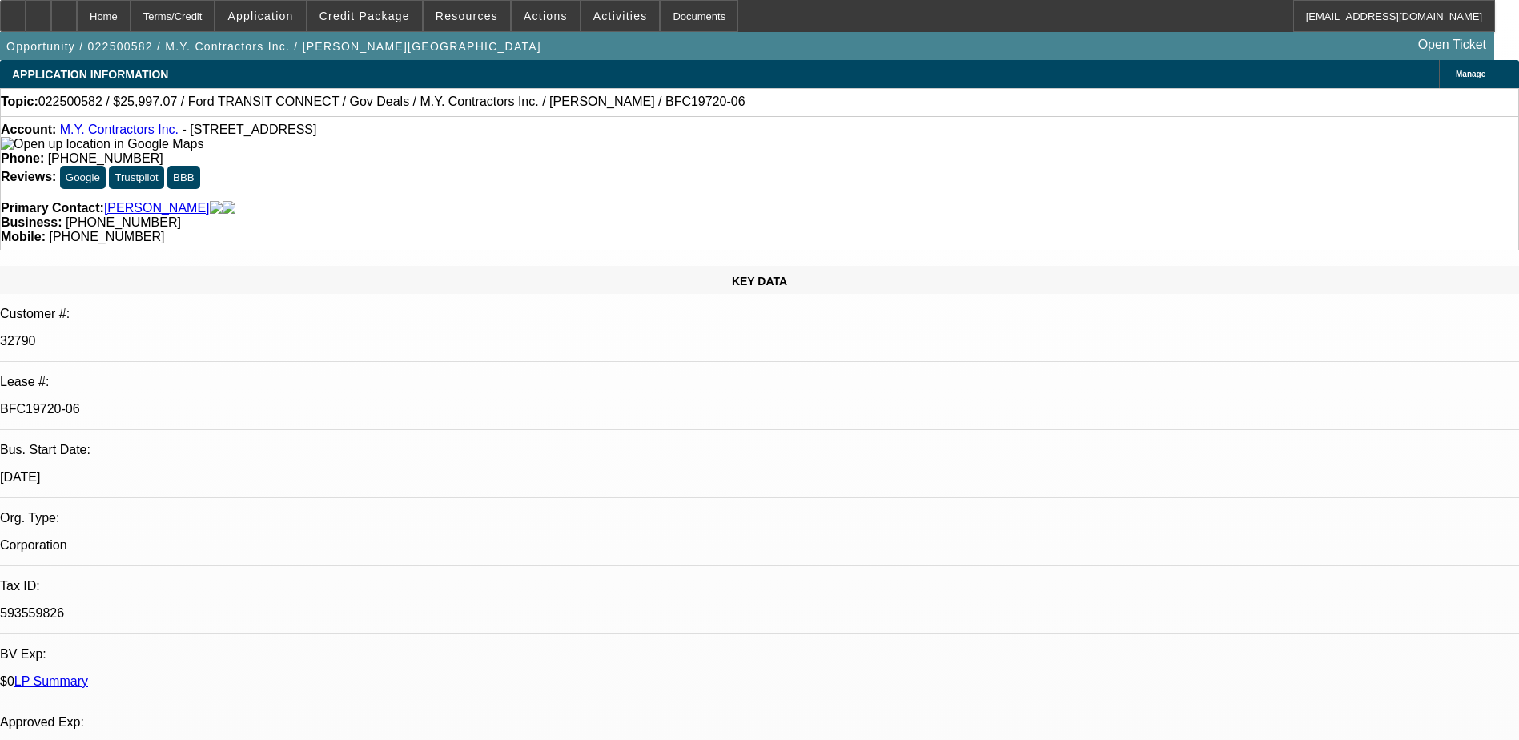
select select "0"
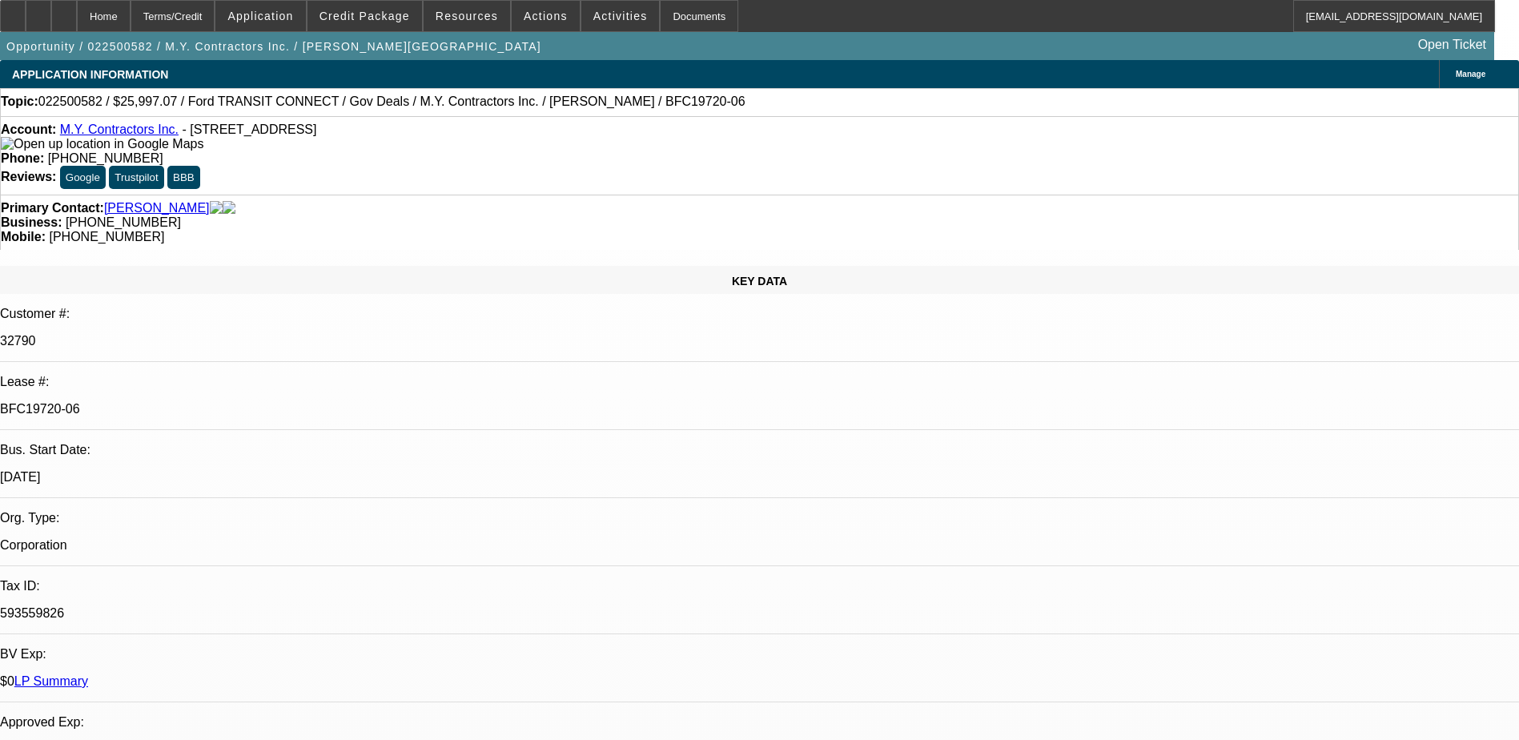
select select "0"
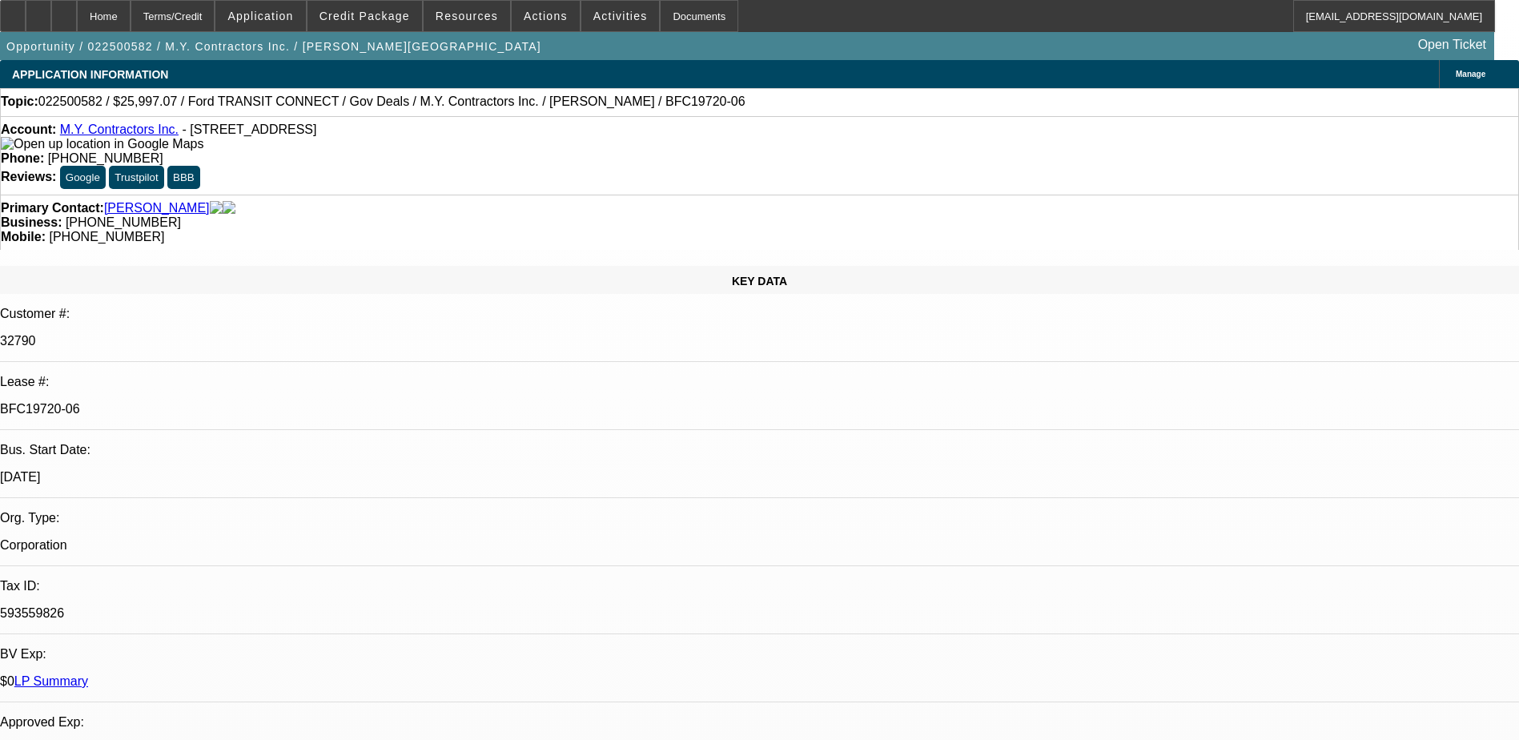
select select "0"
select select "1"
select select "6"
select select "1"
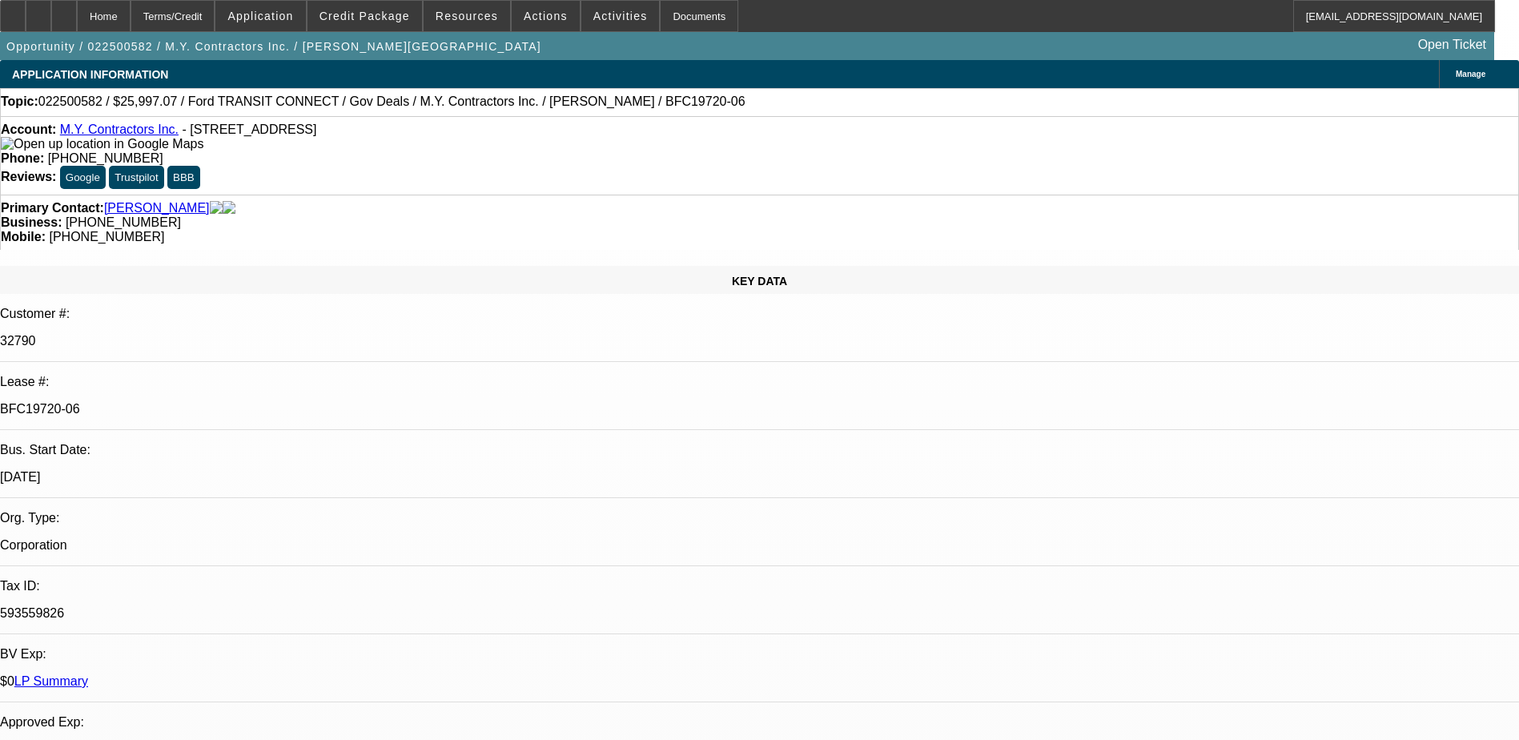
select select "1"
select select "6"
select select "1"
select select "6"
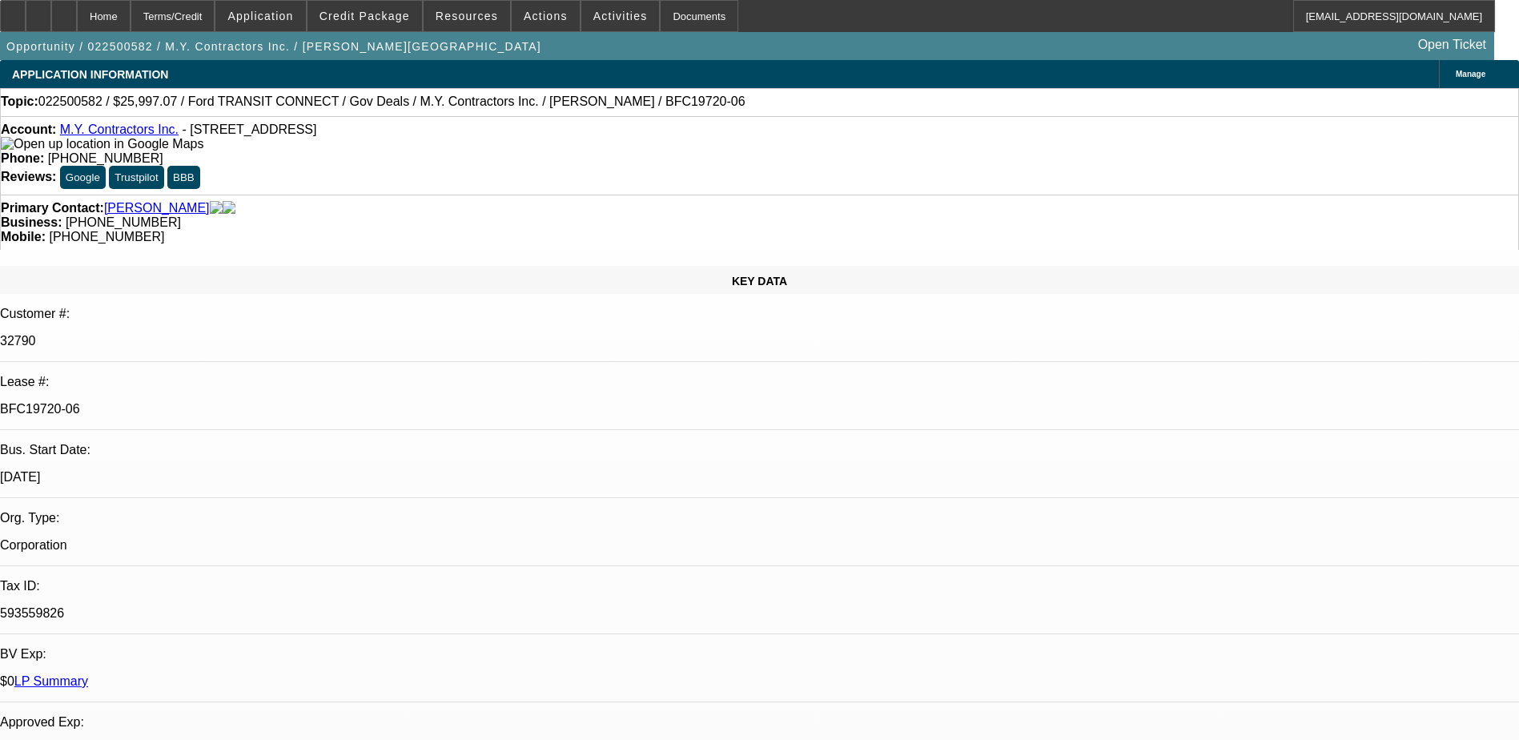
select select "1"
select select "6"
